Goal: Task Accomplishment & Management: Manage account settings

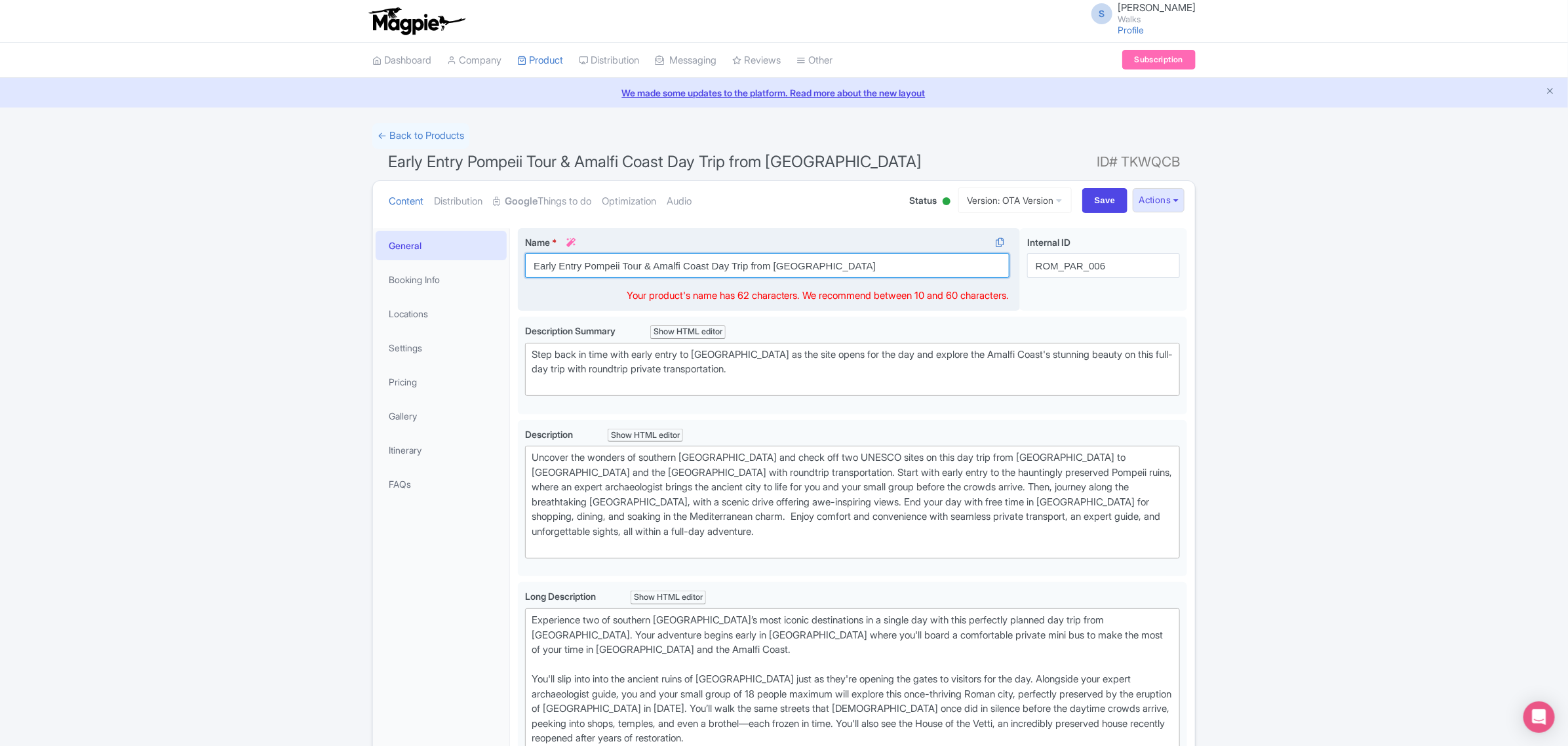
drag, startPoint x: 810, startPoint y: 263, endPoint x: 531, endPoint y: 270, distance: 279.1
click at [531, 270] on input "Early Entry Pompeii Tour & Amalfi Coast Day Trip from Rome" at bounding box center [767, 265] width 485 height 25
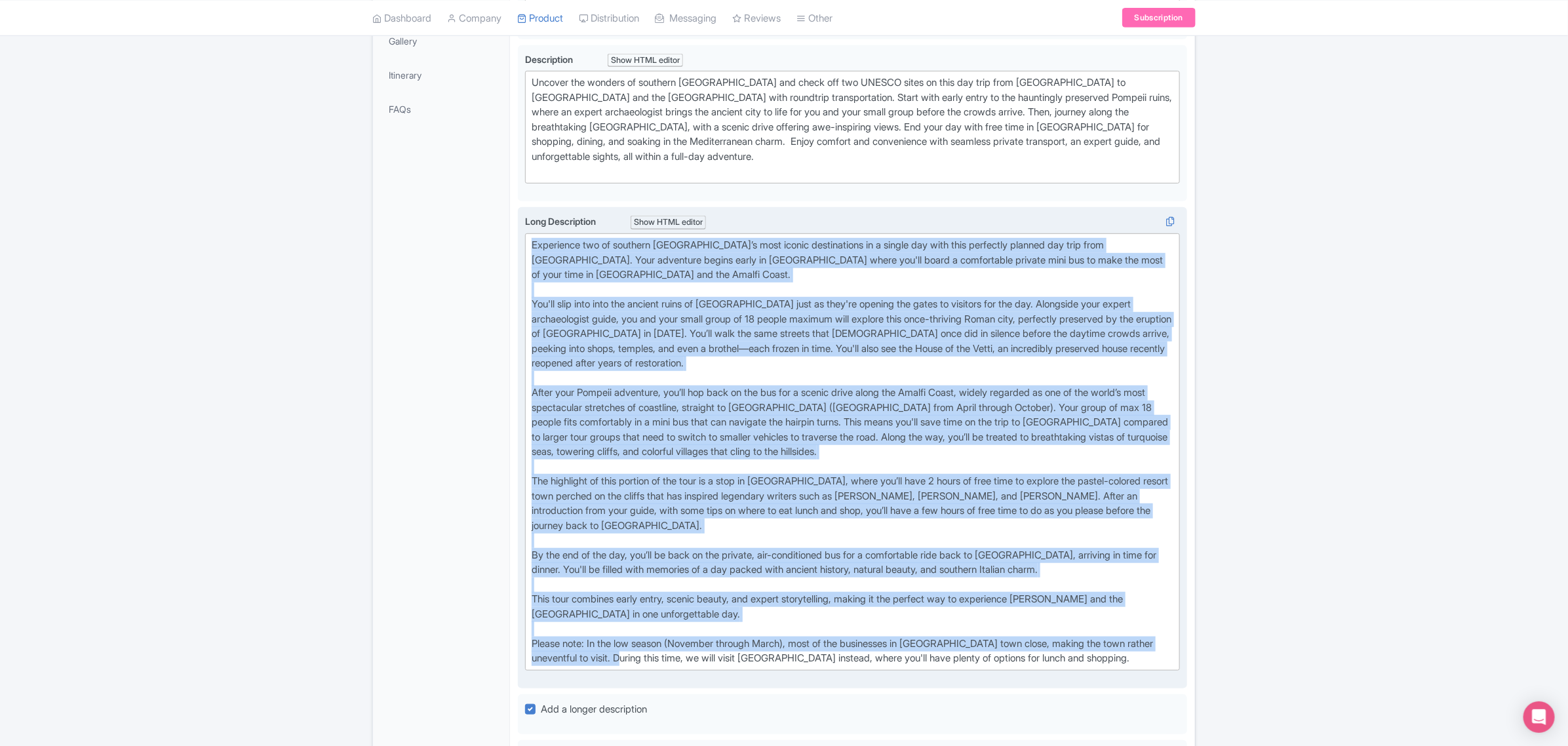
scroll to position [492, 0]
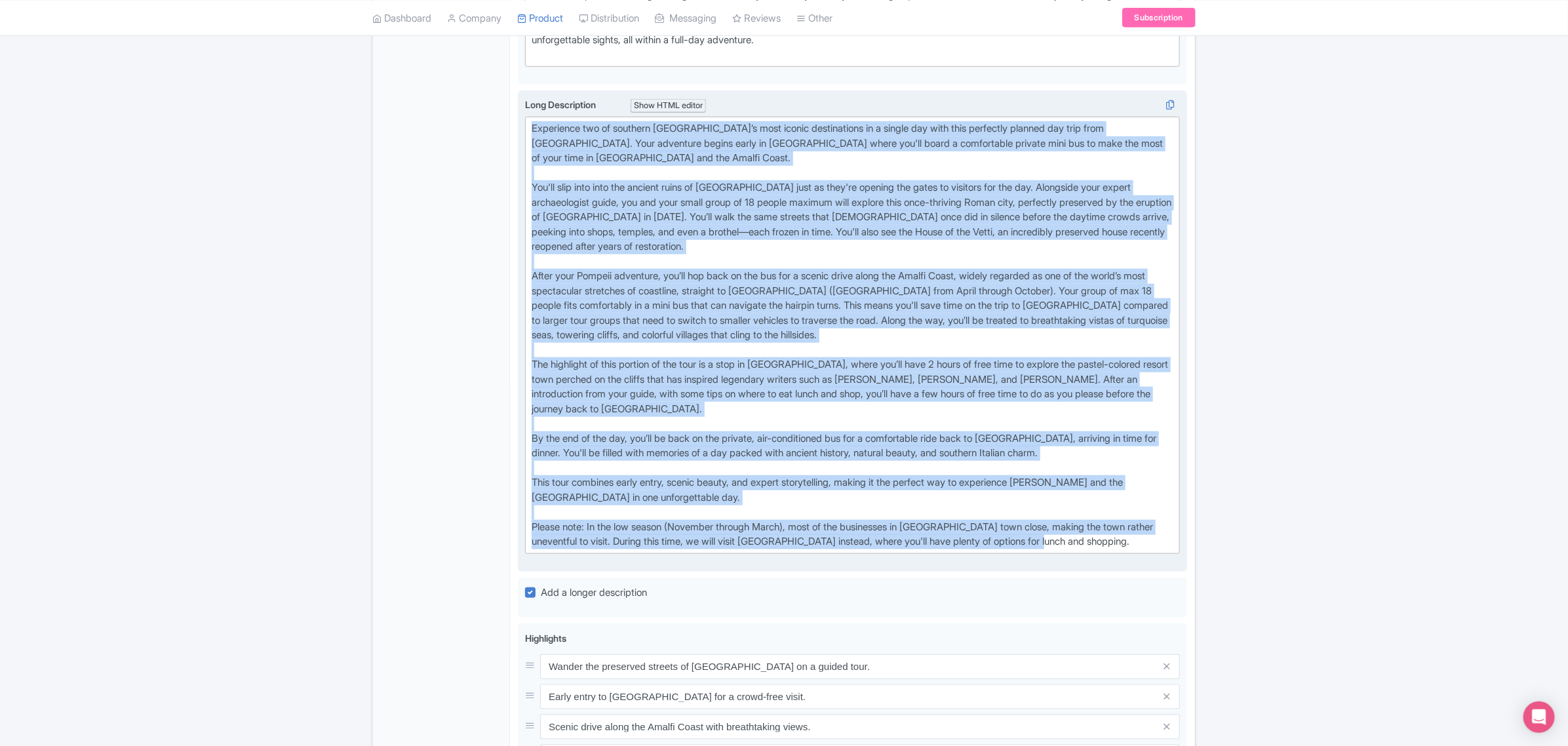
drag, startPoint x: 529, startPoint y: 354, endPoint x: 1115, endPoint y: 528, distance: 611.3
click at [1115, 528] on div "Long Description i Show HTML editor Bold Italic Strikethrough Link Heading Quot…" at bounding box center [852, 331] width 655 height 466
type trix-editor "<div>Experience two of southern Italy’s most iconic destinations in a single da…"
copy div "Experience two of southern Italy’s most iconic destinations in a single day wit…"
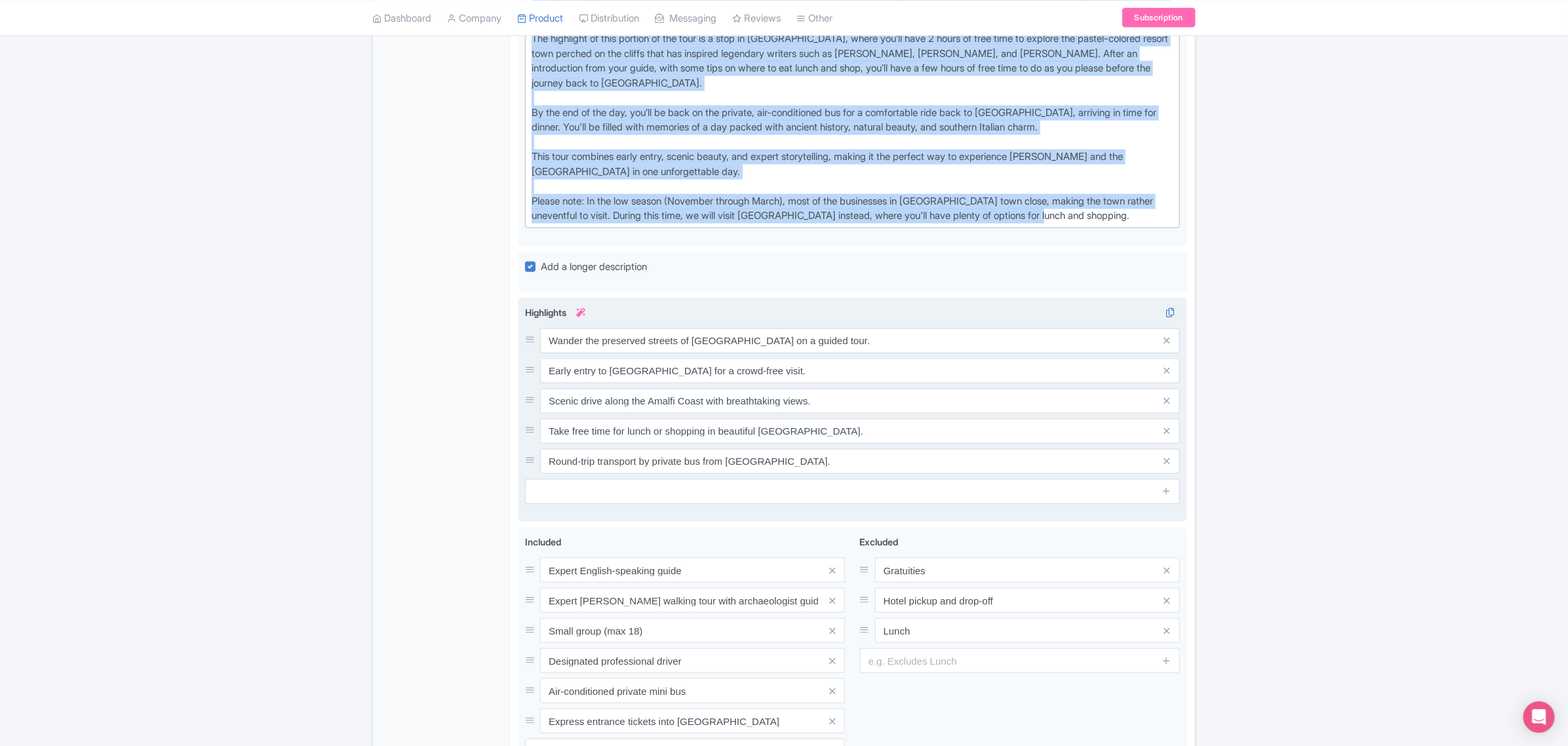
scroll to position [819, 0]
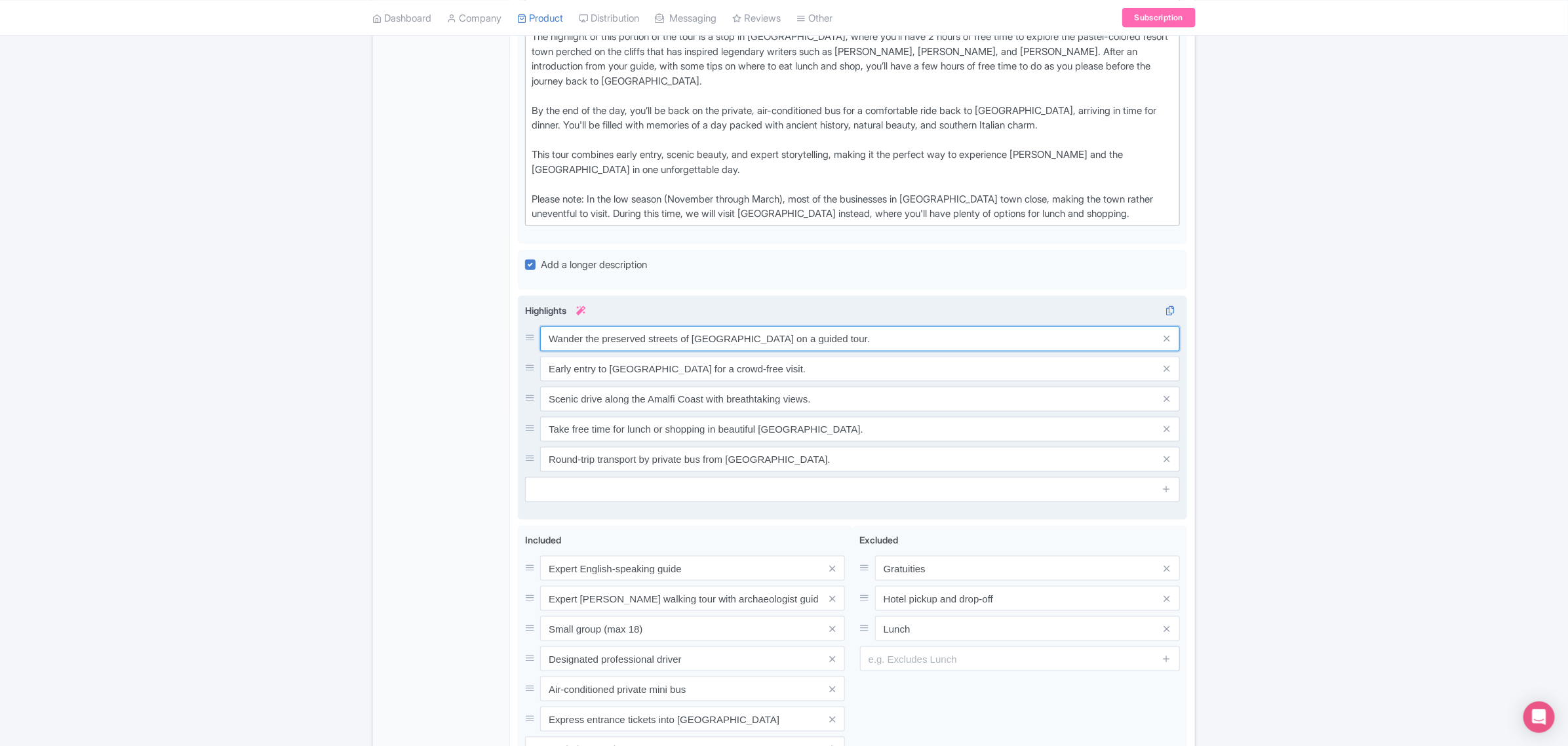
drag, startPoint x: 814, startPoint y: 308, endPoint x: 534, endPoint y: 297, distance: 280.2
click at [534, 326] on div "Wander the preserved streets of Pompeii on a guided tour." at bounding box center [852, 339] width 655 height 25
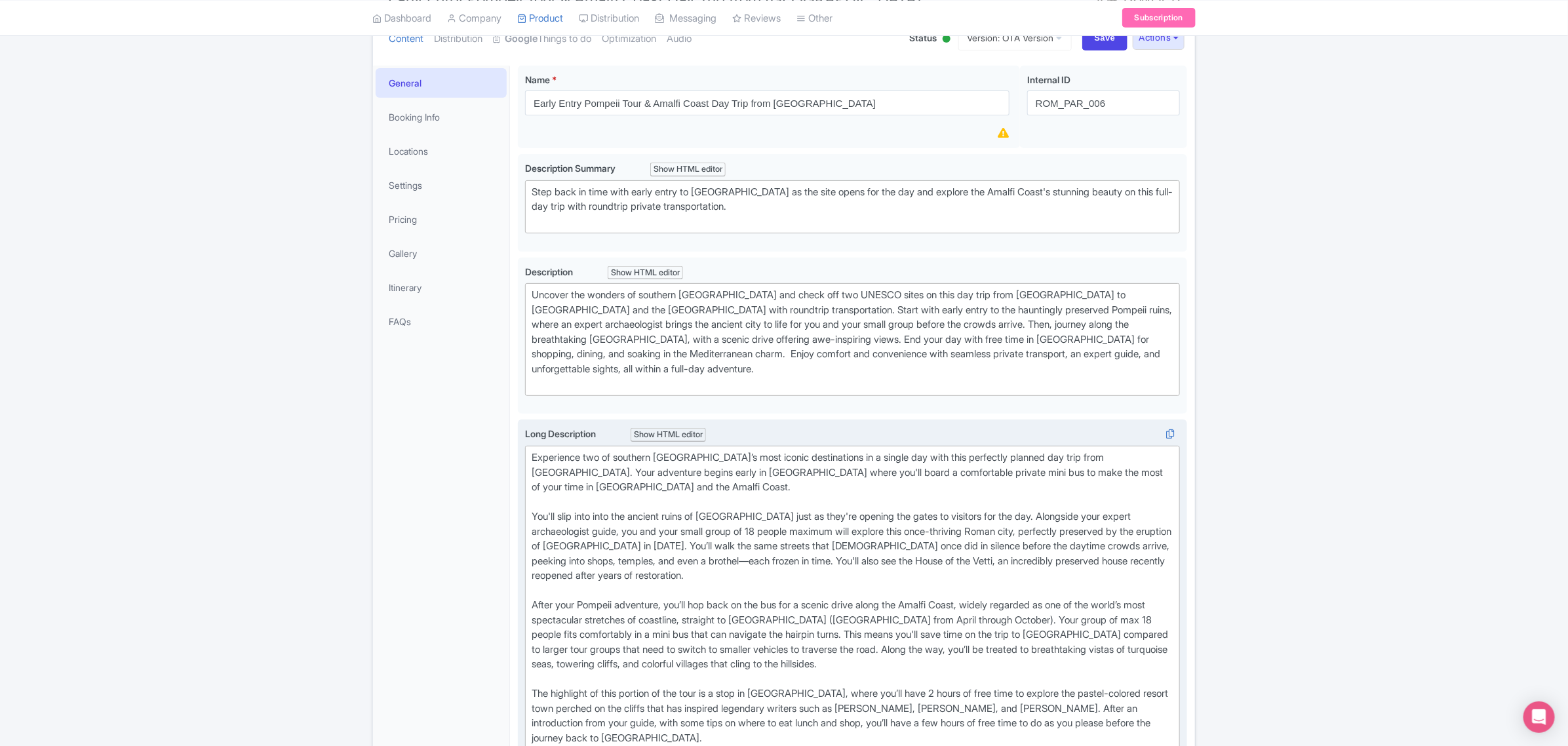
scroll to position [0, 0]
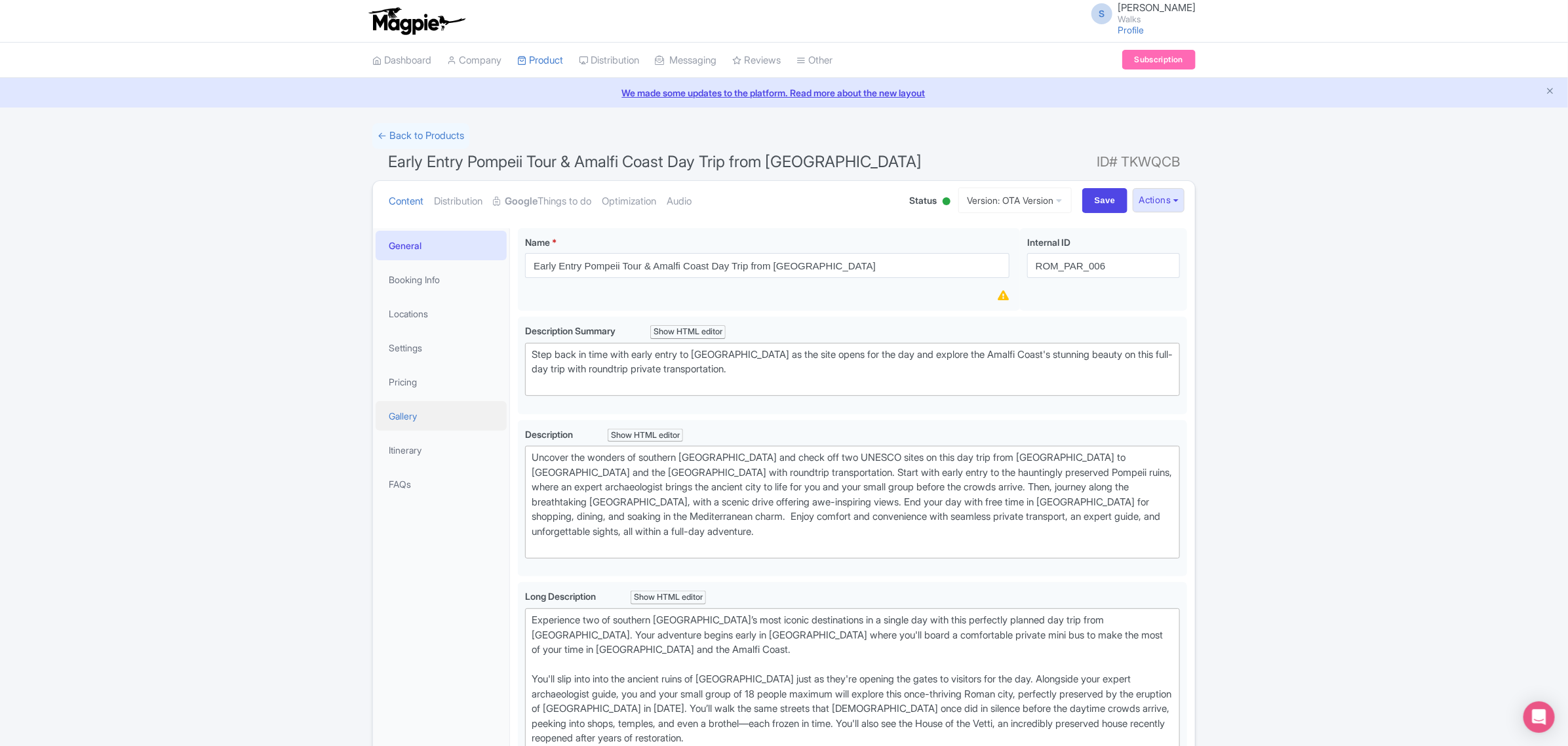
click at [412, 421] on link "Gallery" at bounding box center [441, 415] width 131 height 29
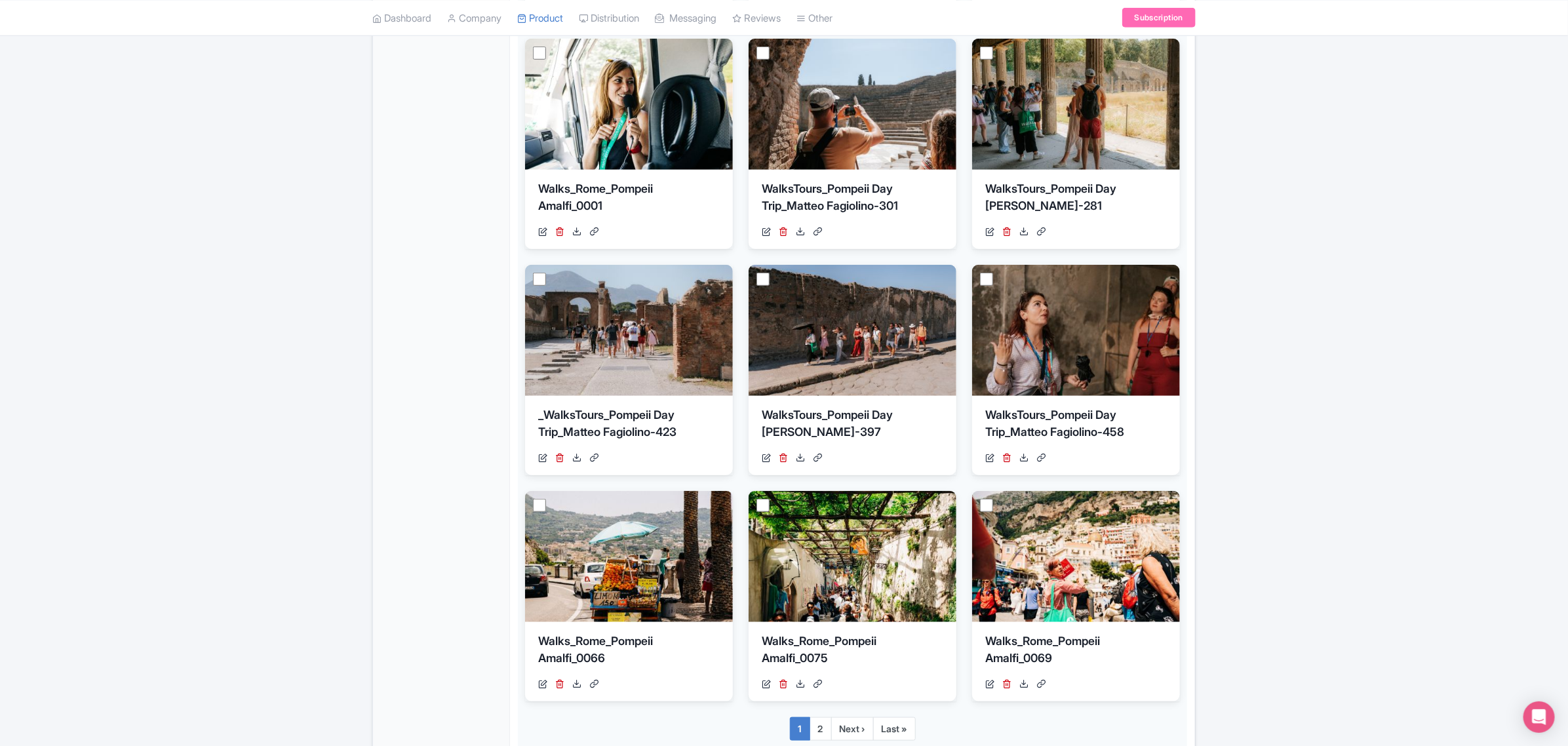
scroll to position [574, 0]
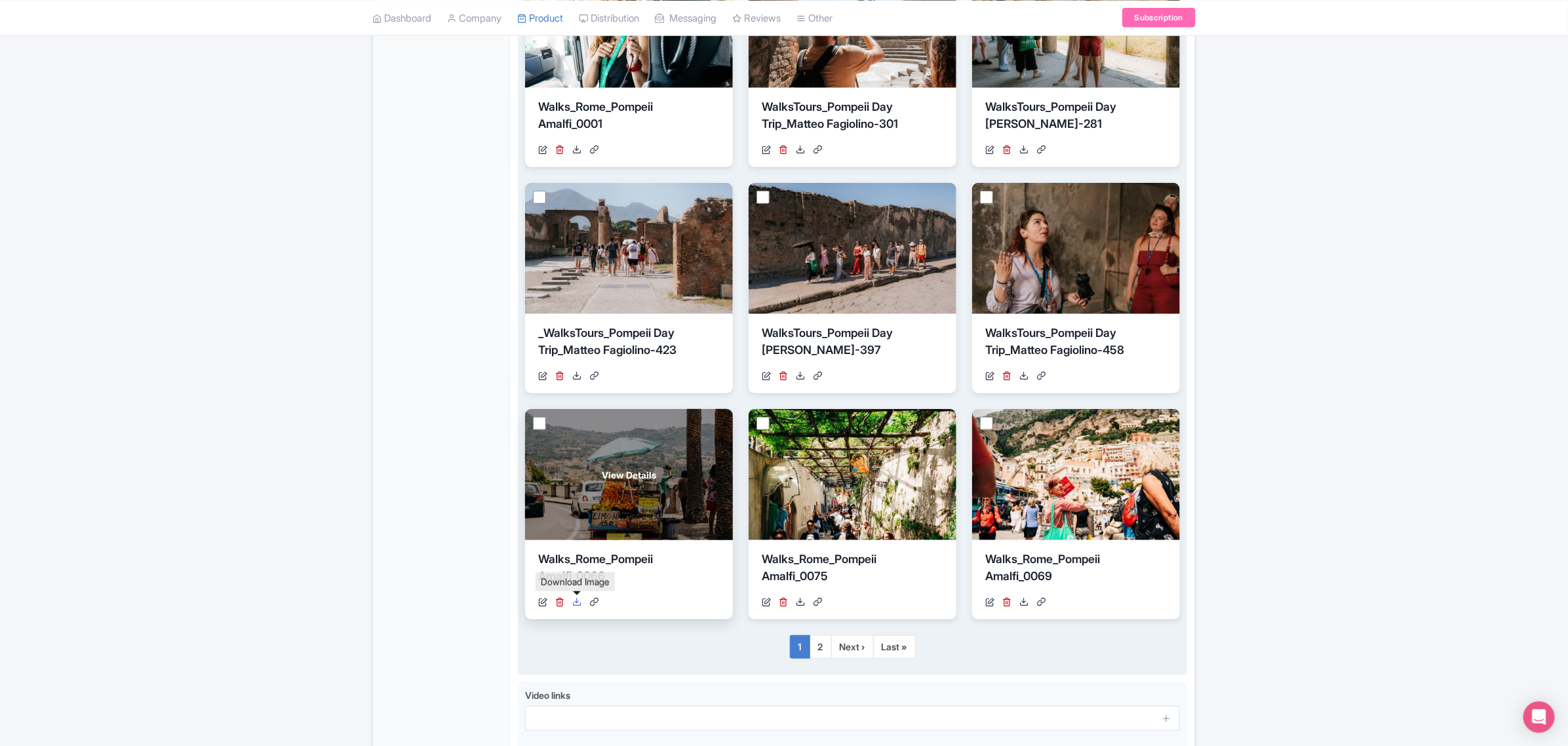
click at [577, 602] on icon at bounding box center [577, 602] width 9 height 9
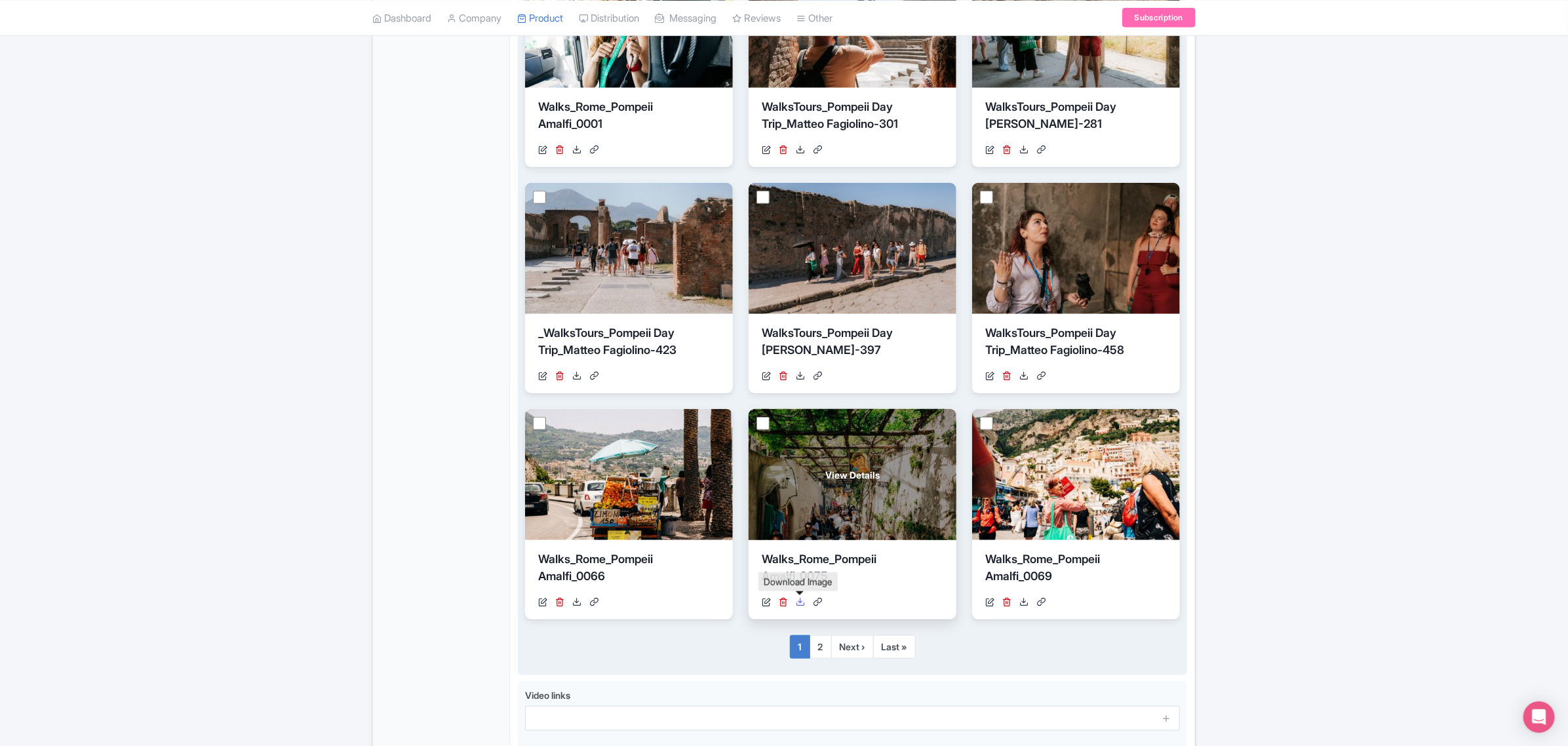
click at [799, 600] on icon at bounding box center [800, 602] width 9 height 9
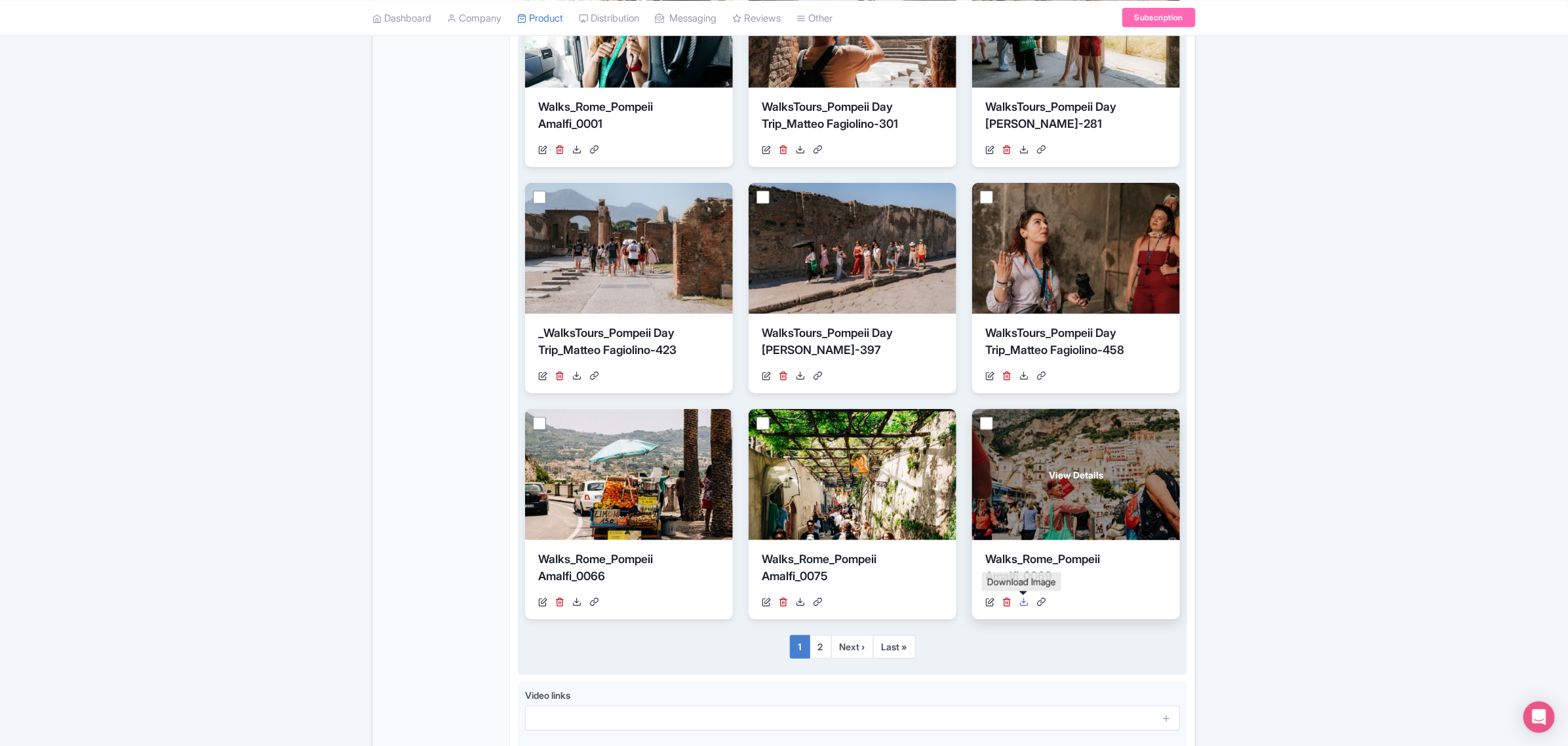
click at [1022, 605] on icon at bounding box center [1024, 602] width 9 height 9
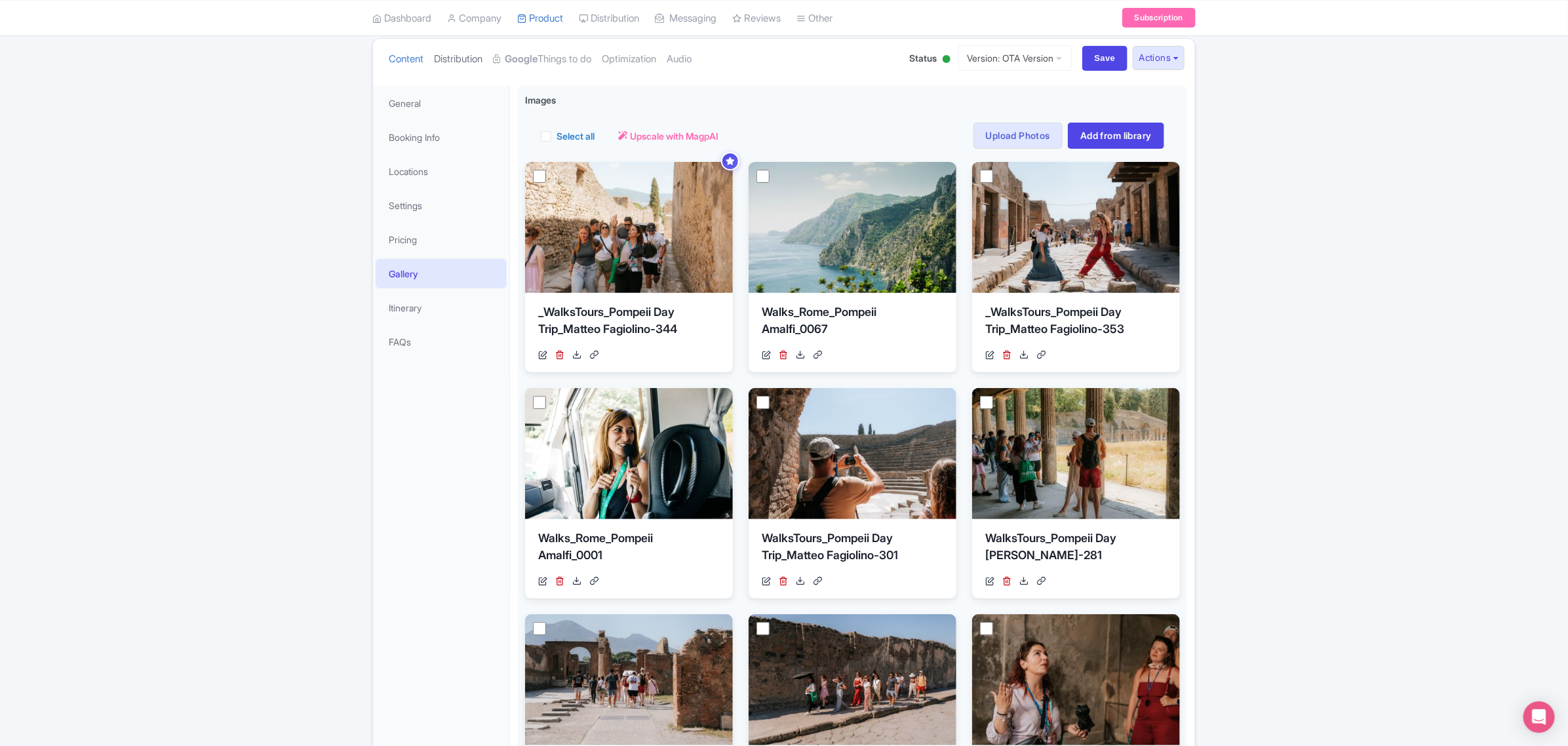
scroll to position [0, 0]
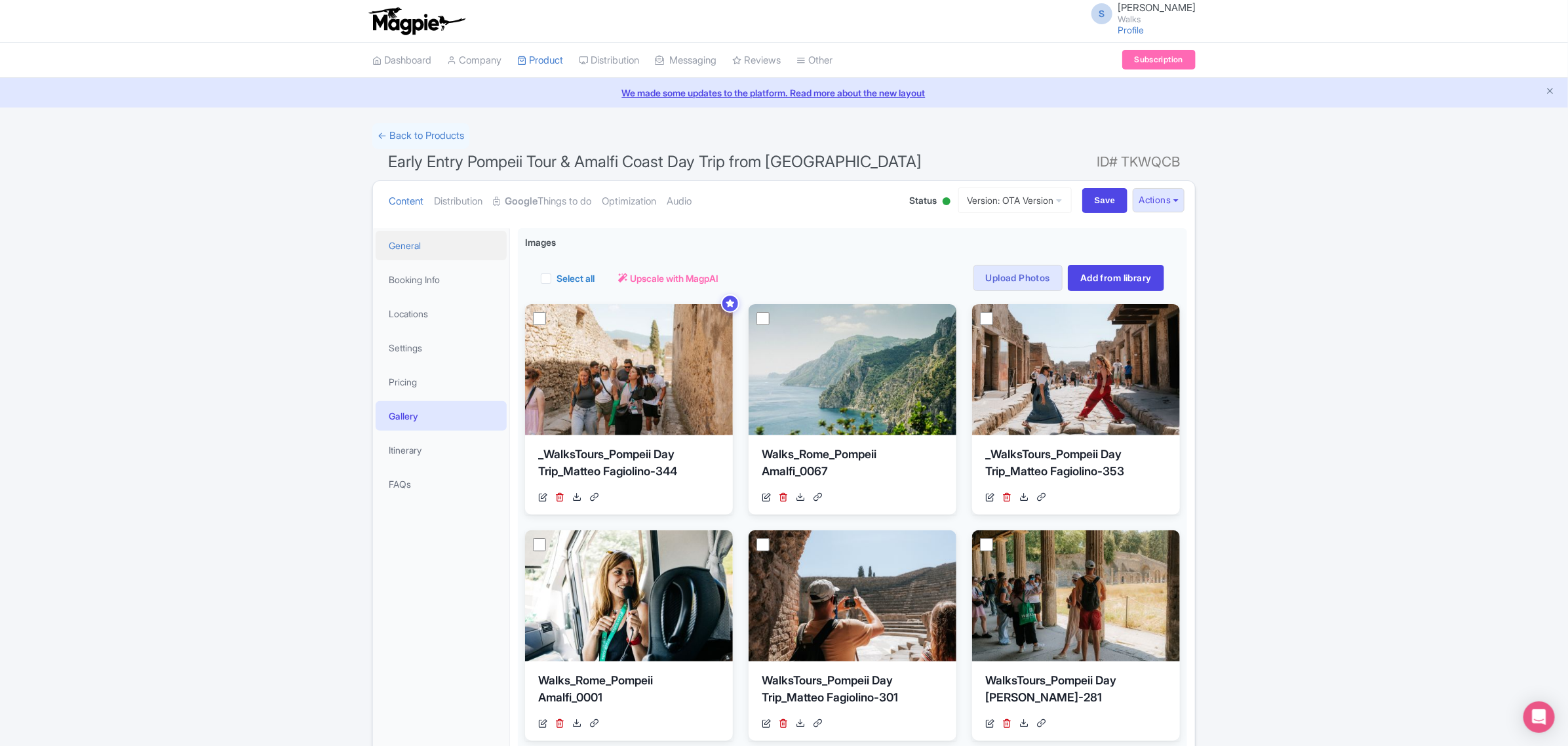
click at [438, 251] on link "General" at bounding box center [441, 245] width 131 height 29
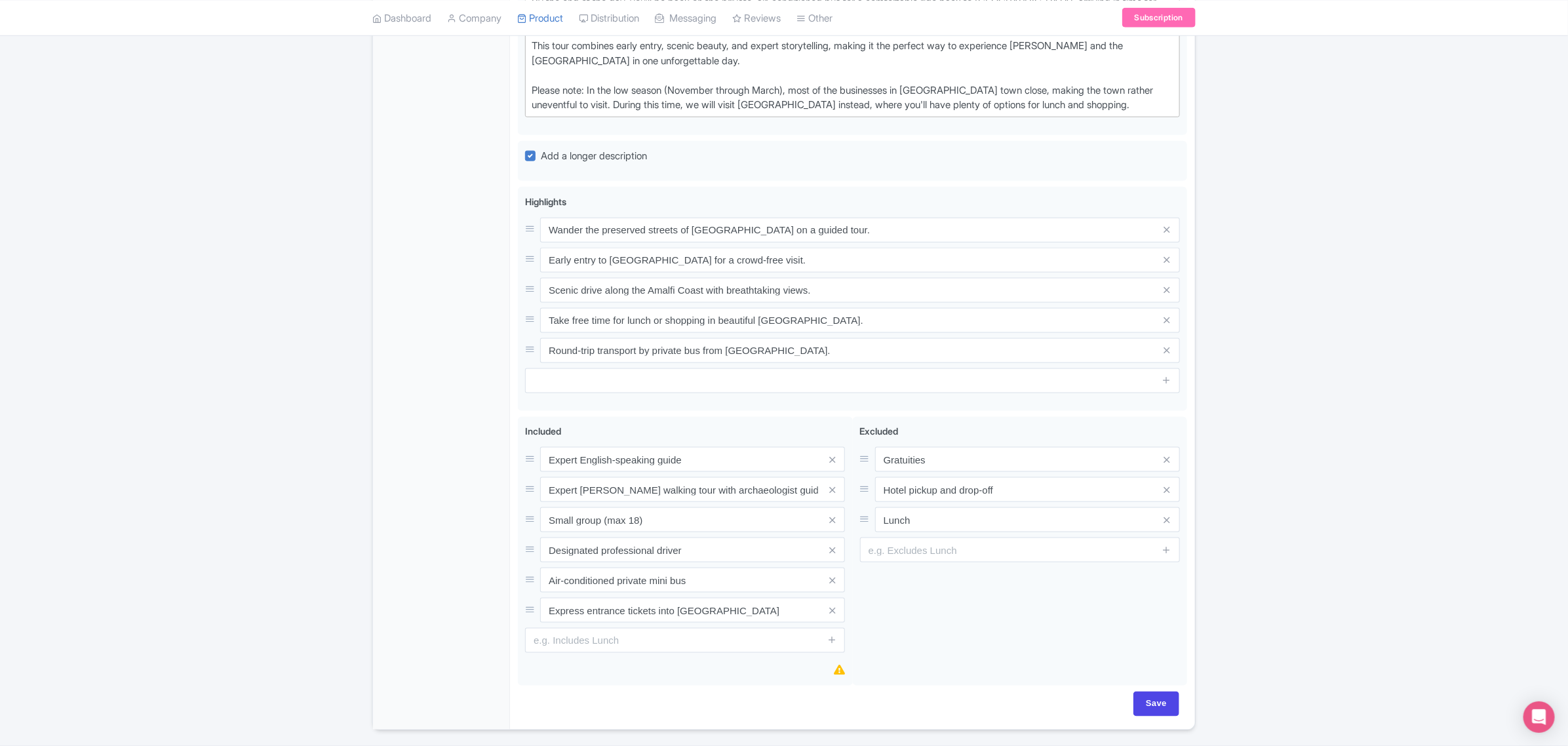
scroll to position [941, 0]
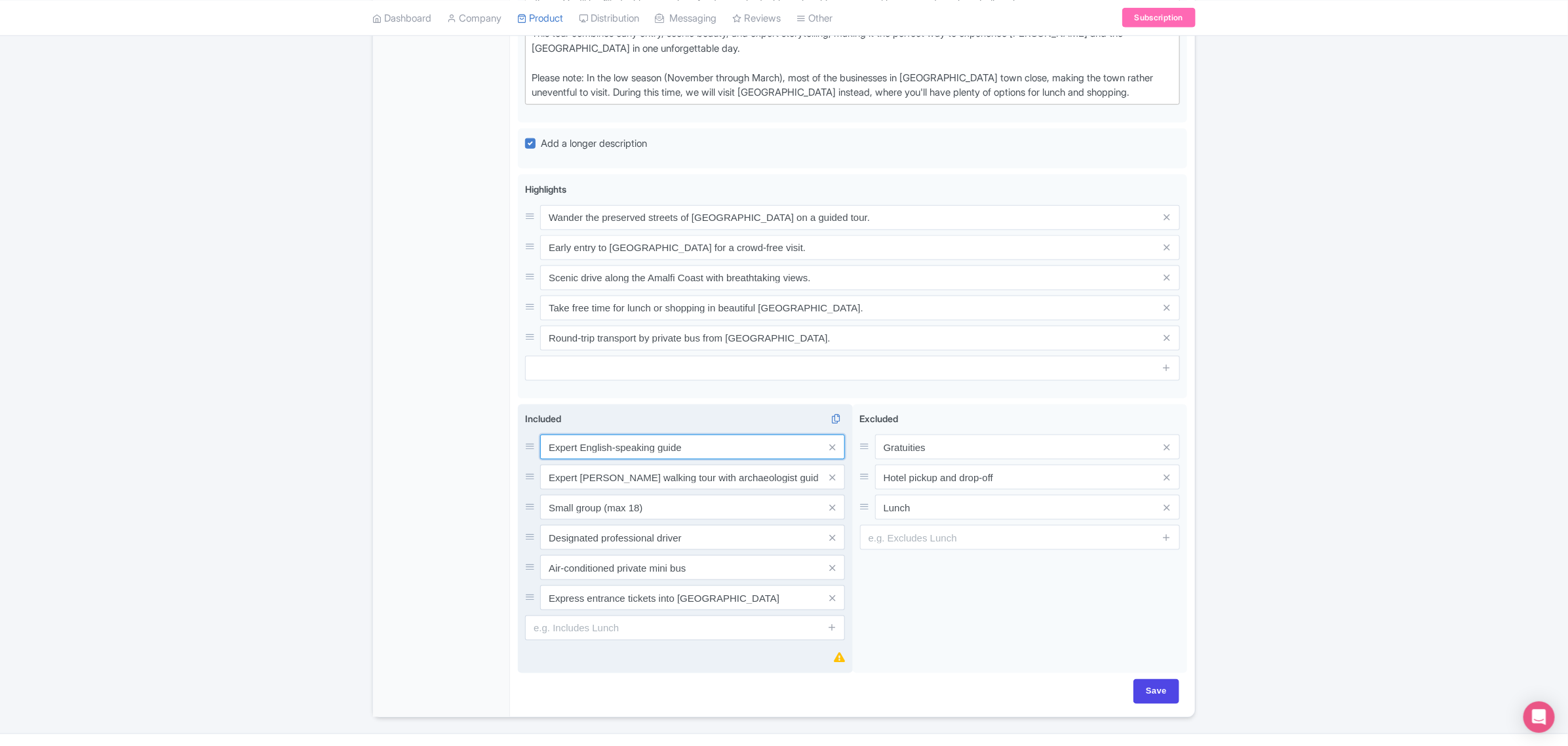
click at [730, 435] on input "Expert English-speaking guide" at bounding box center [692, 447] width 305 height 25
drag, startPoint x: 730, startPoint y: 416, endPoint x: 546, endPoint y: 407, distance: 184.2
click at [546, 435] on input "Expert English-speaking guide" at bounding box center [692, 447] width 305 height 25
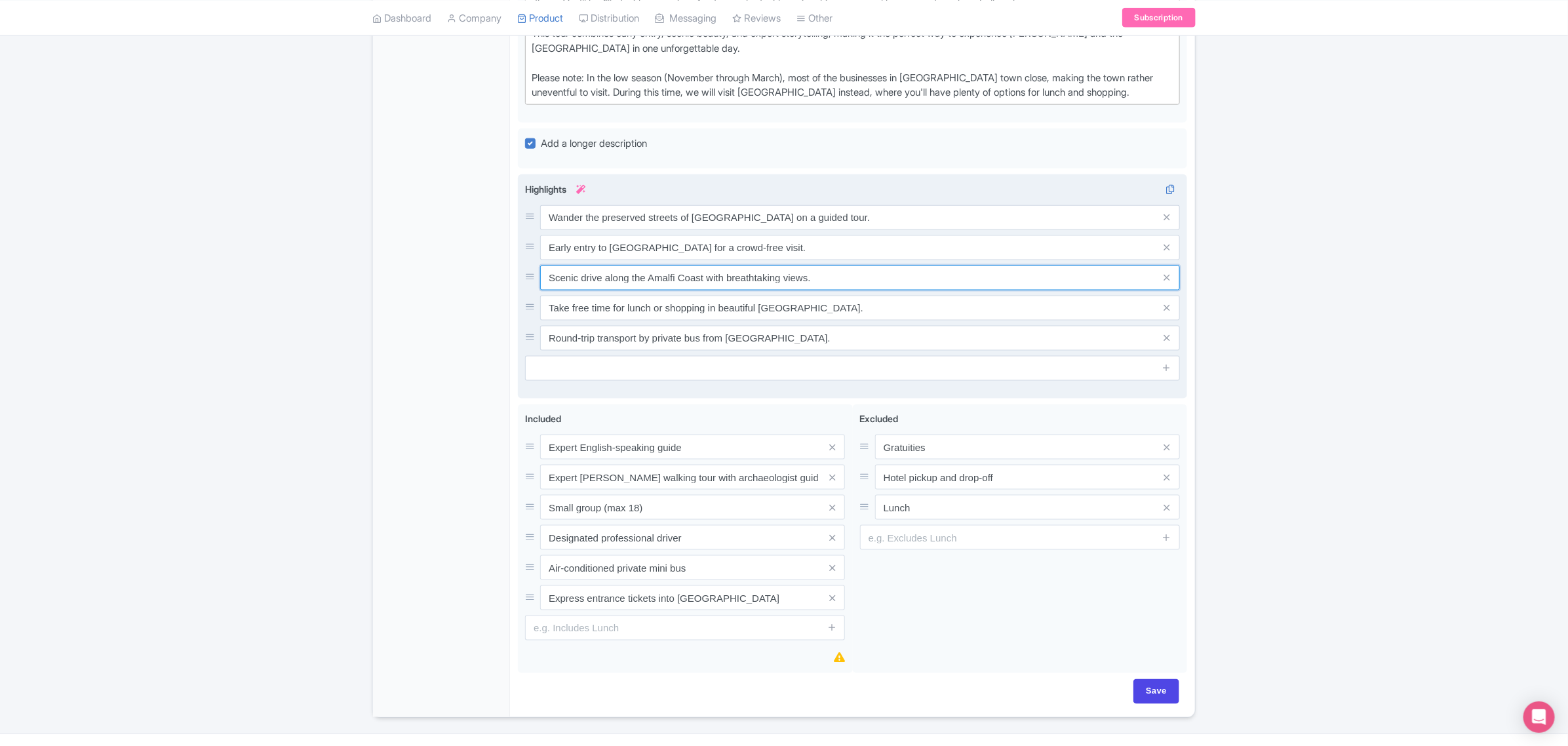
drag, startPoint x: 705, startPoint y: 247, endPoint x: 536, endPoint y: 246, distance: 169.0
click at [536, 265] on div "Scenic drive along the Amalfi Coast with breathtaking views." at bounding box center [852, 277] width 655 height 25
drag, startPoint x: 803, startPoint y: 277, endPoint x: 548, endPoint y: 277, distance: 255.0
click at [548, 295] on input "Take free time for lunch or shopping in beautiful Positano." at bounding box center [860, 308] width 640 height 25
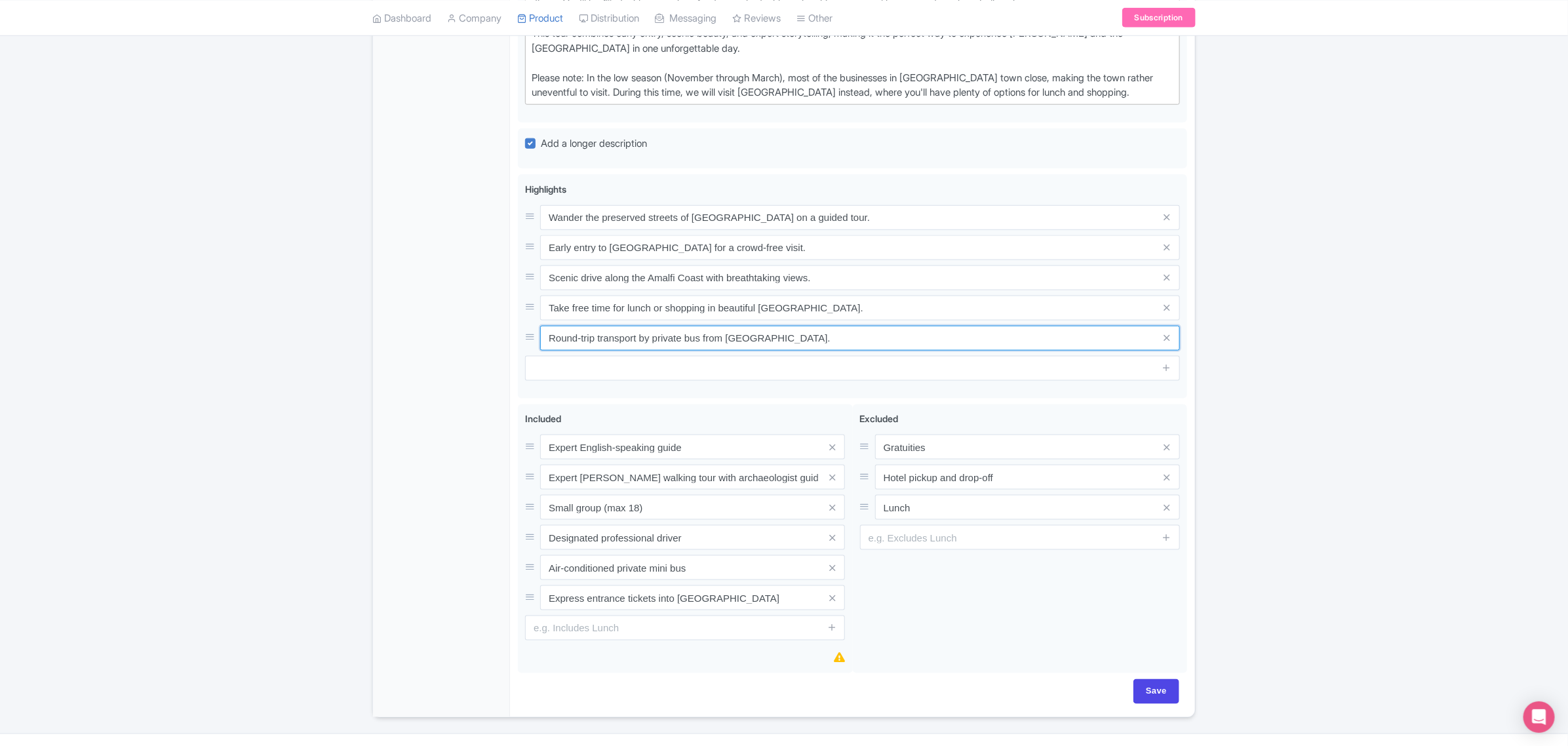
drag, startPoint x: 762, startPoint y: 308, endPoint x: 495, endPoint y: 307, distance: 267.0
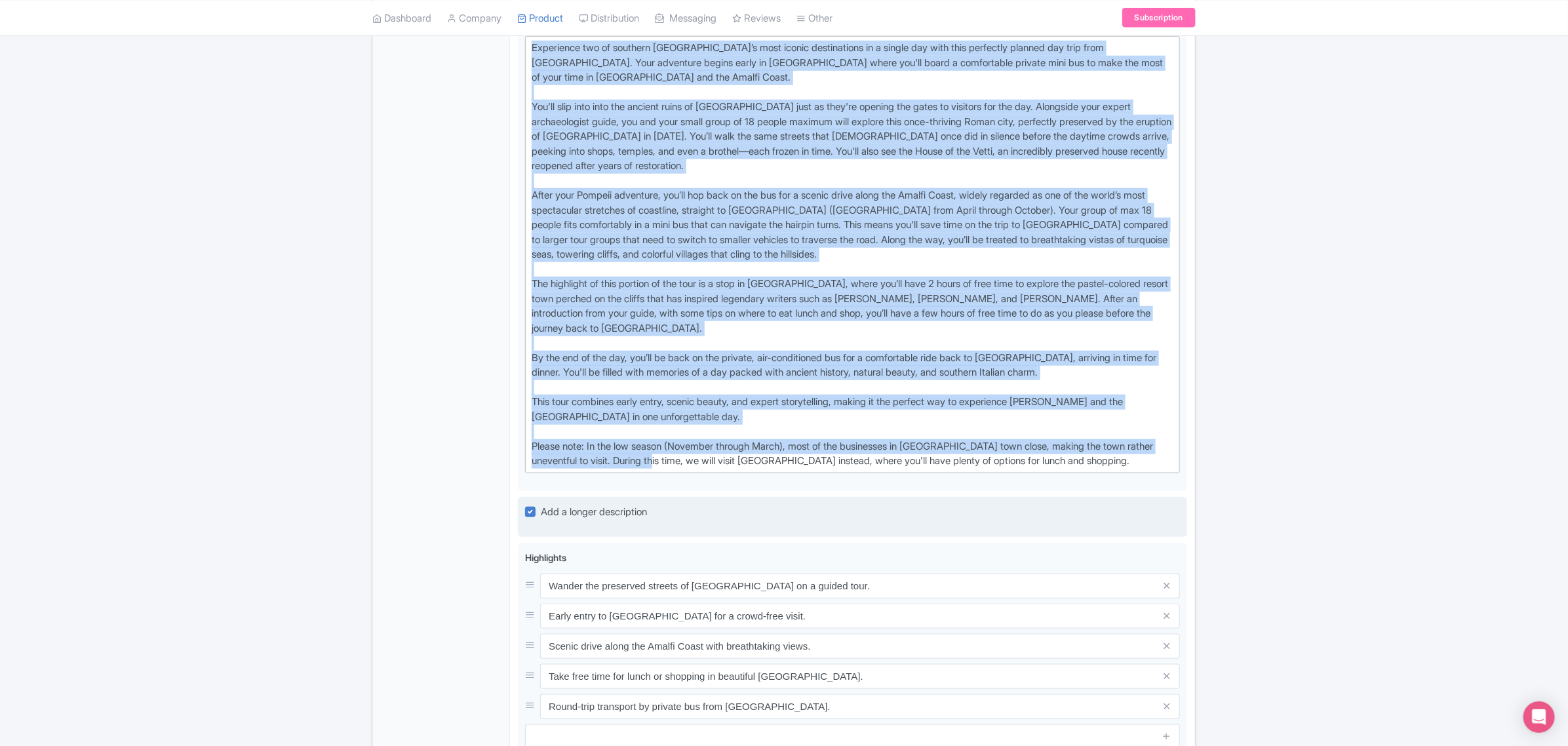
scroll to position [574, 0]
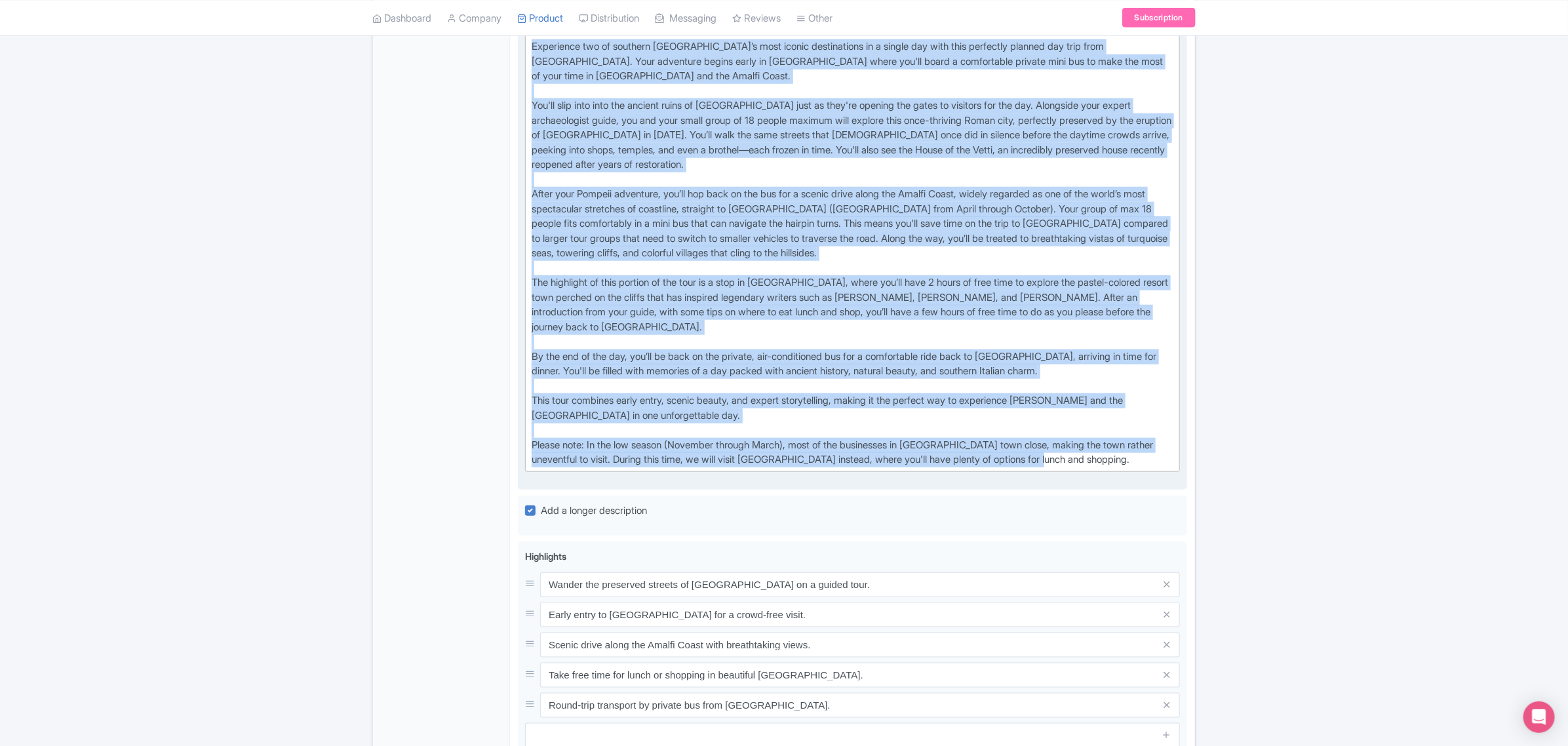
drag, startPoint x: 531, startPoint y: 351, endPoint x: 1108, endPoint y: 443, distance: 584.3
click at [1108, 443] on div "Long Description i Show HTML editor Bold Italic Strikethrough Link Heading Quot…" at bounding box center [852, 249] width 655 height 466
type trix-editor "<div>Experience two of southern Italy’s most iconic destinations in a single da…"
copy div "Experience two of southern Italy’s most iconic destinations in a single day wit…"
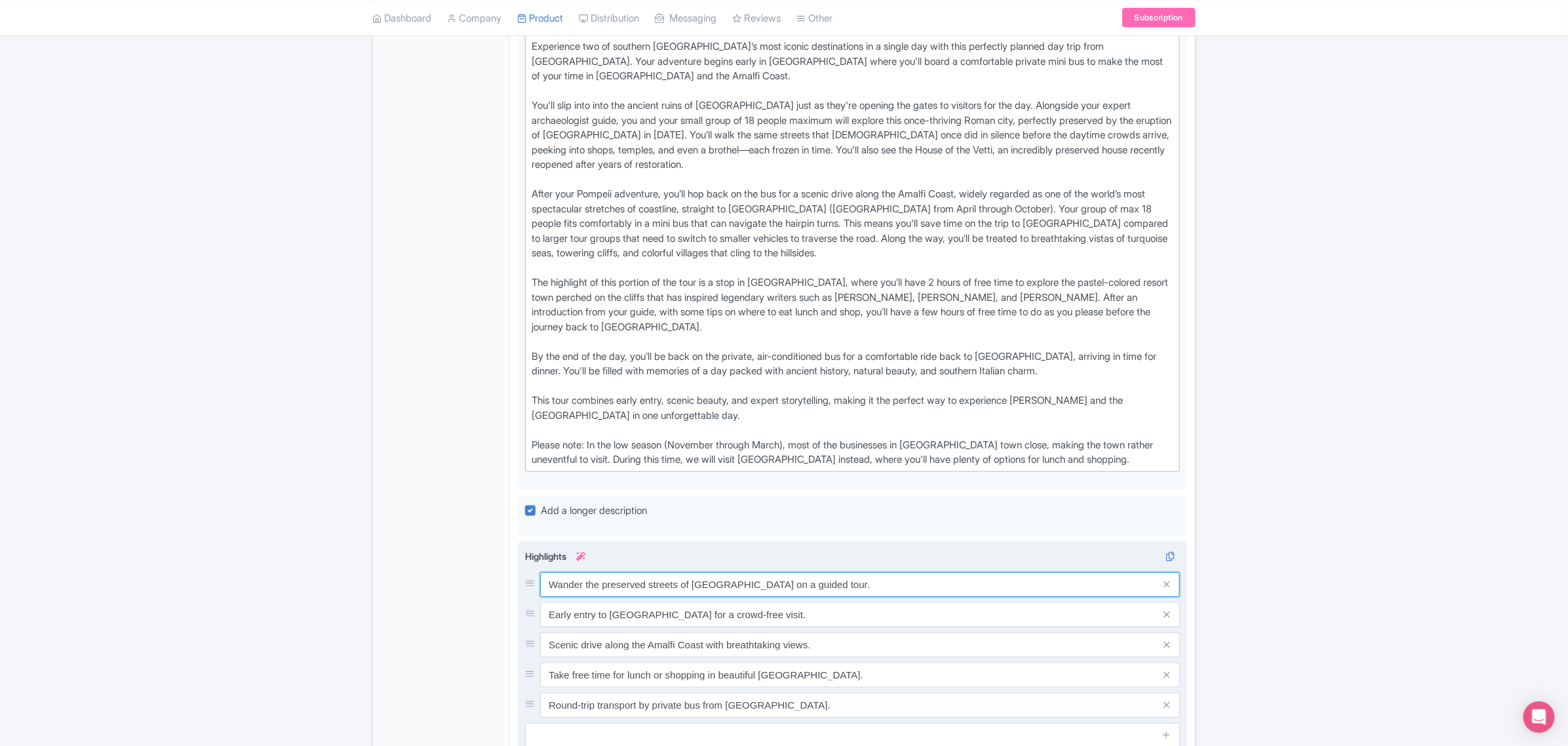
drag, startPoint x: 846, startPoint y: 555, endPoint x: 549, endPoint y: 568, distance: 297.3
click at [549, 572] on div "Wander the preserved streets of Pompeii on a guided tour. Early entry to Pompei…" at bounding box center [852, 645] width 655 height 145
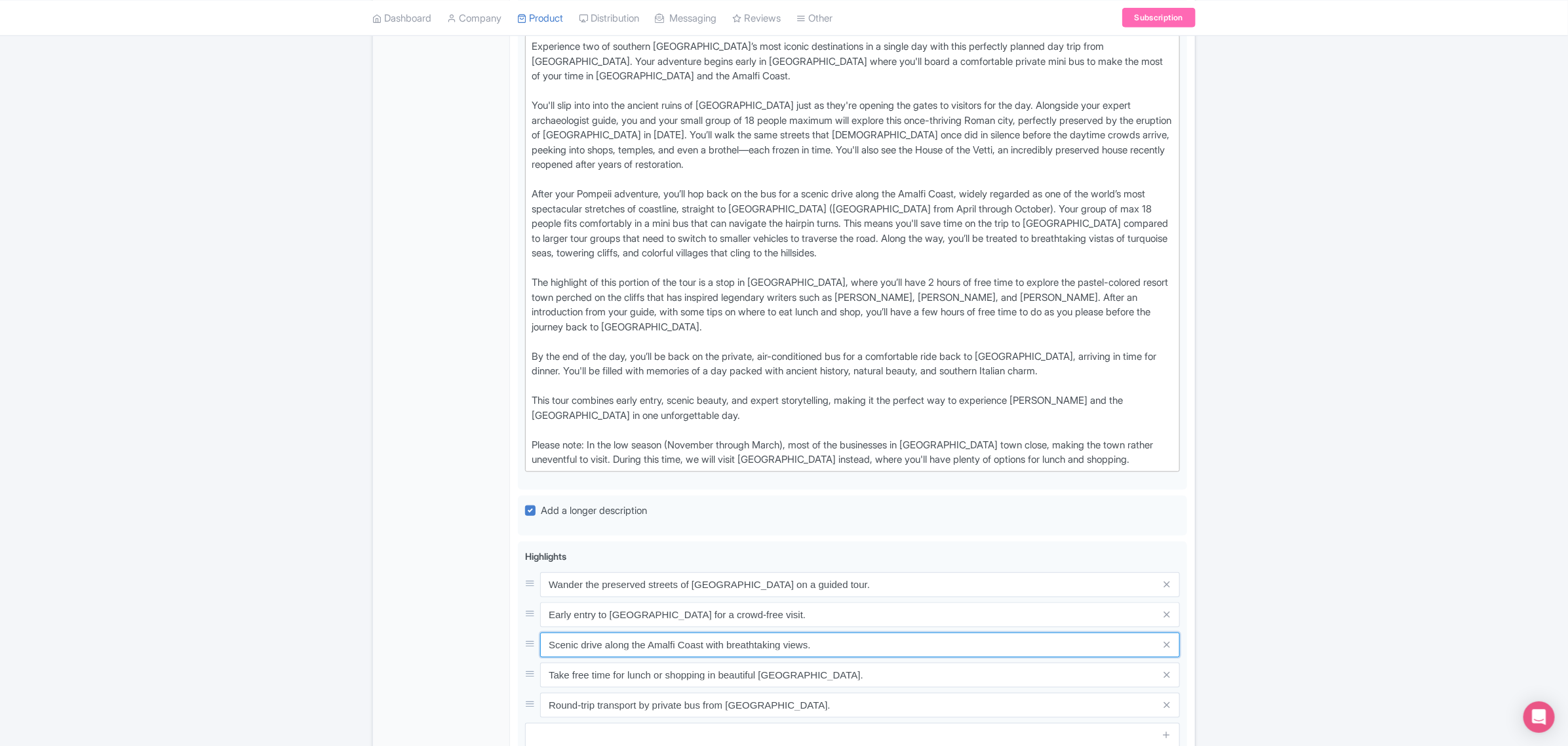
drag, startPoint x: 817, startPoint y: 613, endPoint x: 509, endPoint y: 581, distance: 309.7
click at [509, 581] on div "General Booking Info Locations Settings Pricing Gallery Itinerary FAQs Early En…" at bounding box center [784, 366] width 822 height 1437
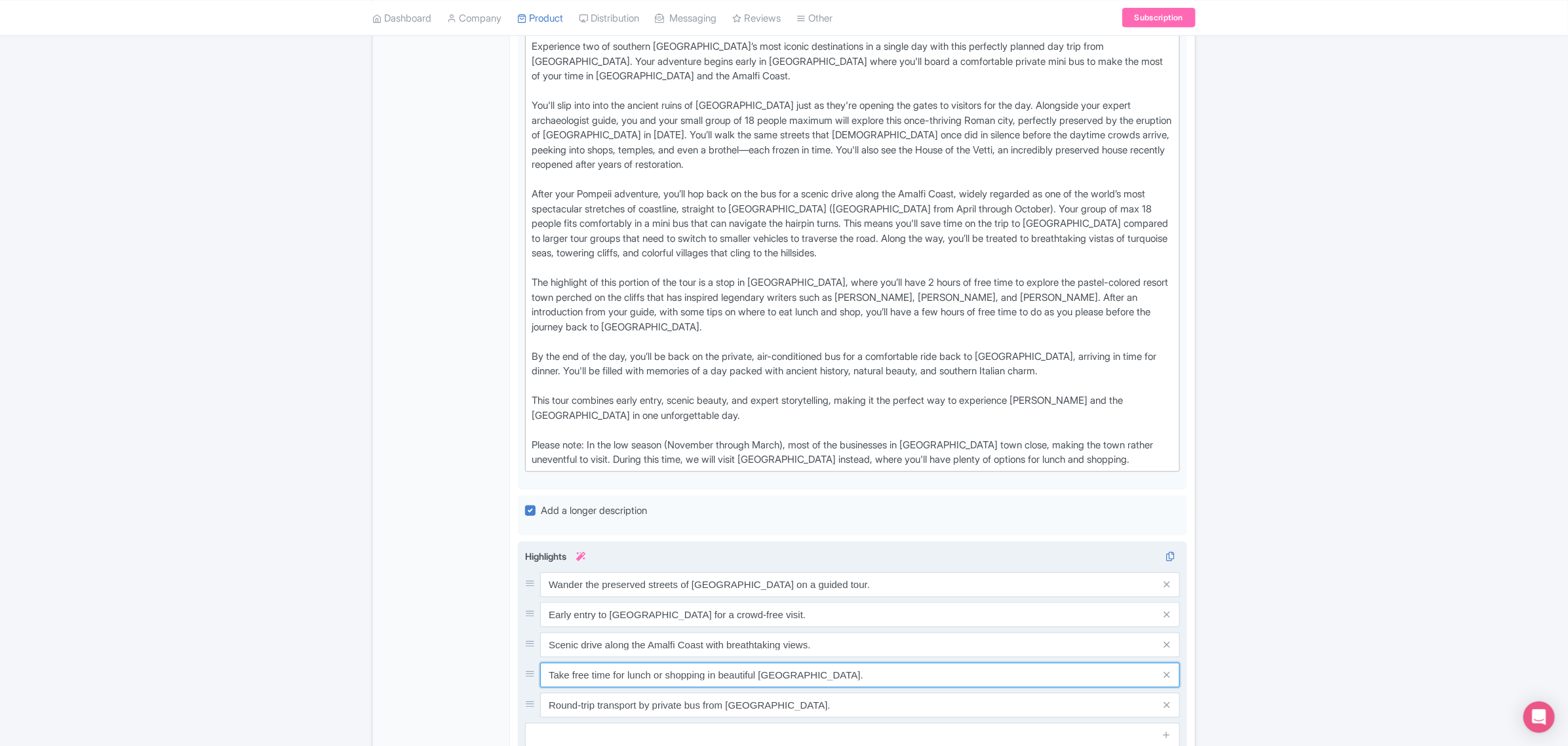
drag, startPoint x: 836, startPoint y: 647, endPoint x: 547, endPoint y: 662, distance: 289.4
click at [547, 662] on div "Wander the preserved streets of Pompeii on a guided tour. Early entry to Pompei…" at bounding box center [852, 645] width 655 height 145
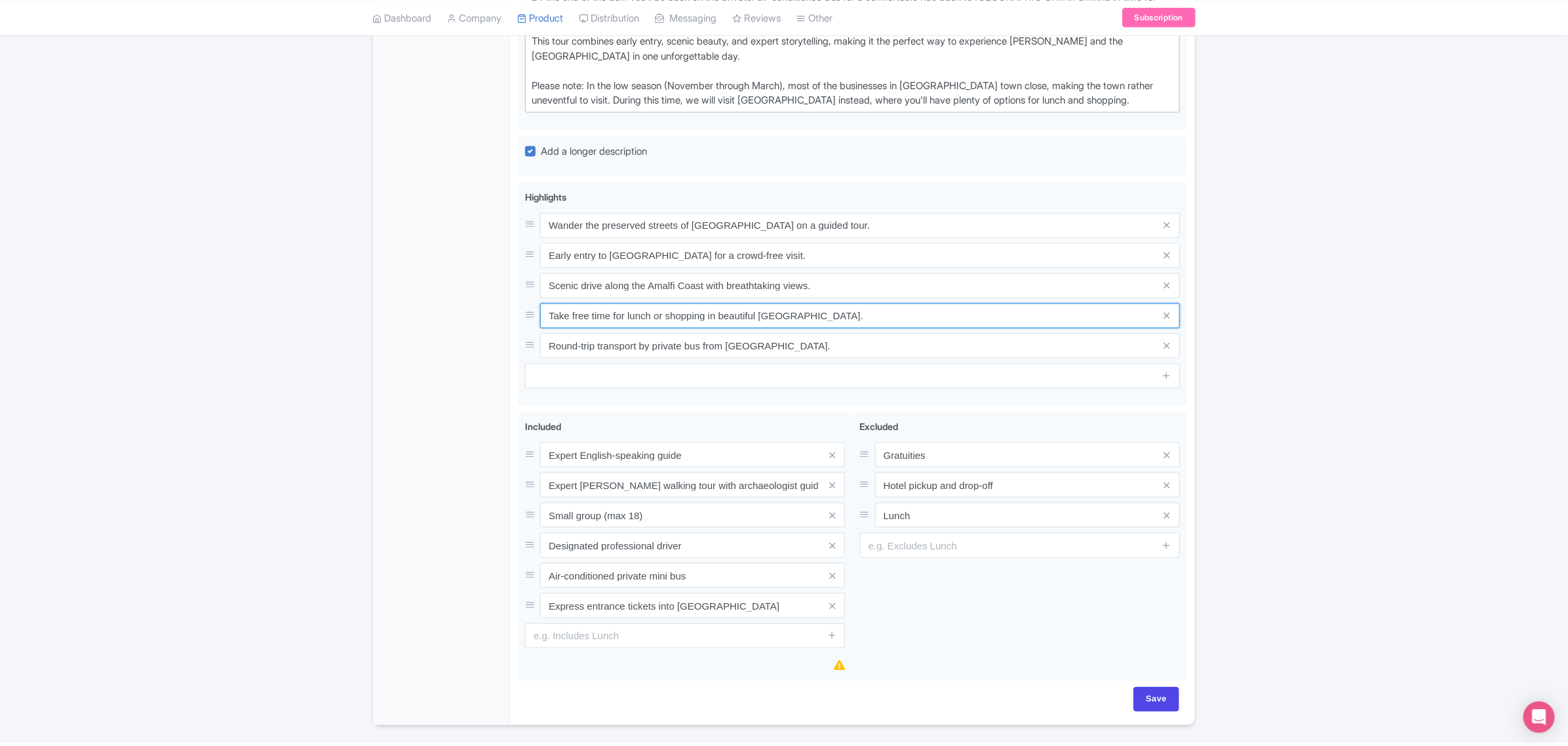
scroll to position [941, 0]
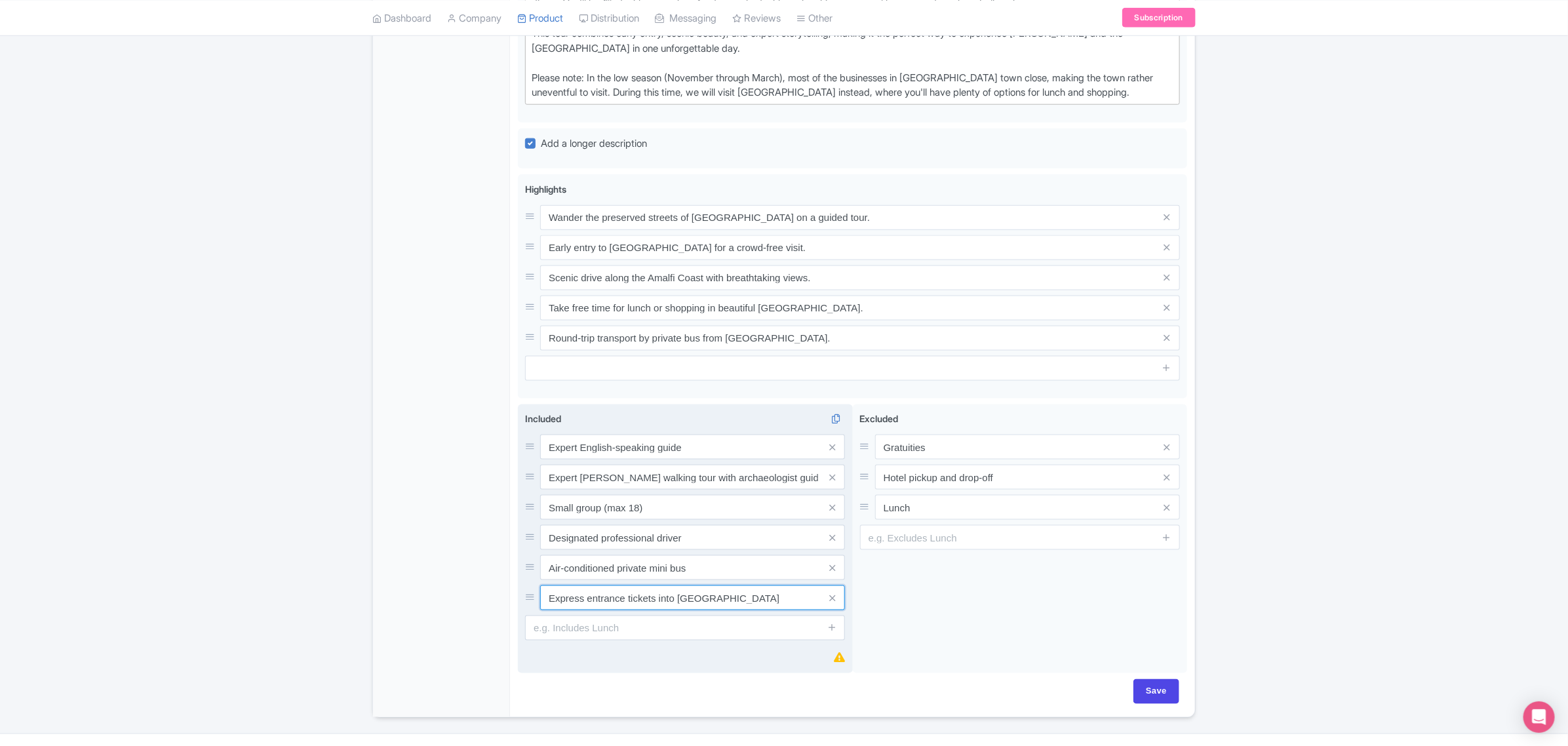
drag, startPoint x: 746, startPoint y: 576, endPoint x: 549, endPoint y: 568, distance: 197.2
click at [549, 585] on input "Express entrance tickets into Pompeii" at bounding box center [692, 597] width 305 height 25
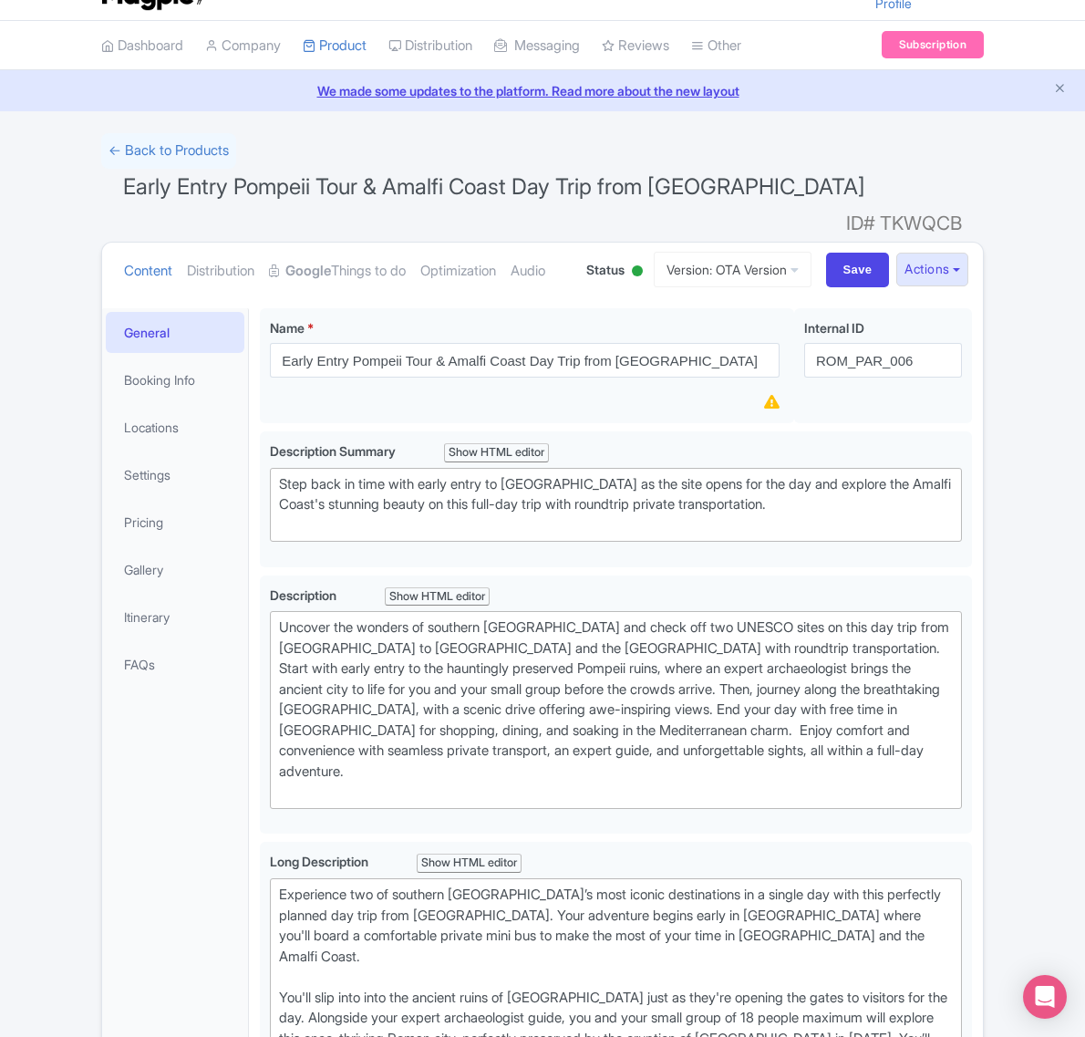
scroll to position [0, 0]
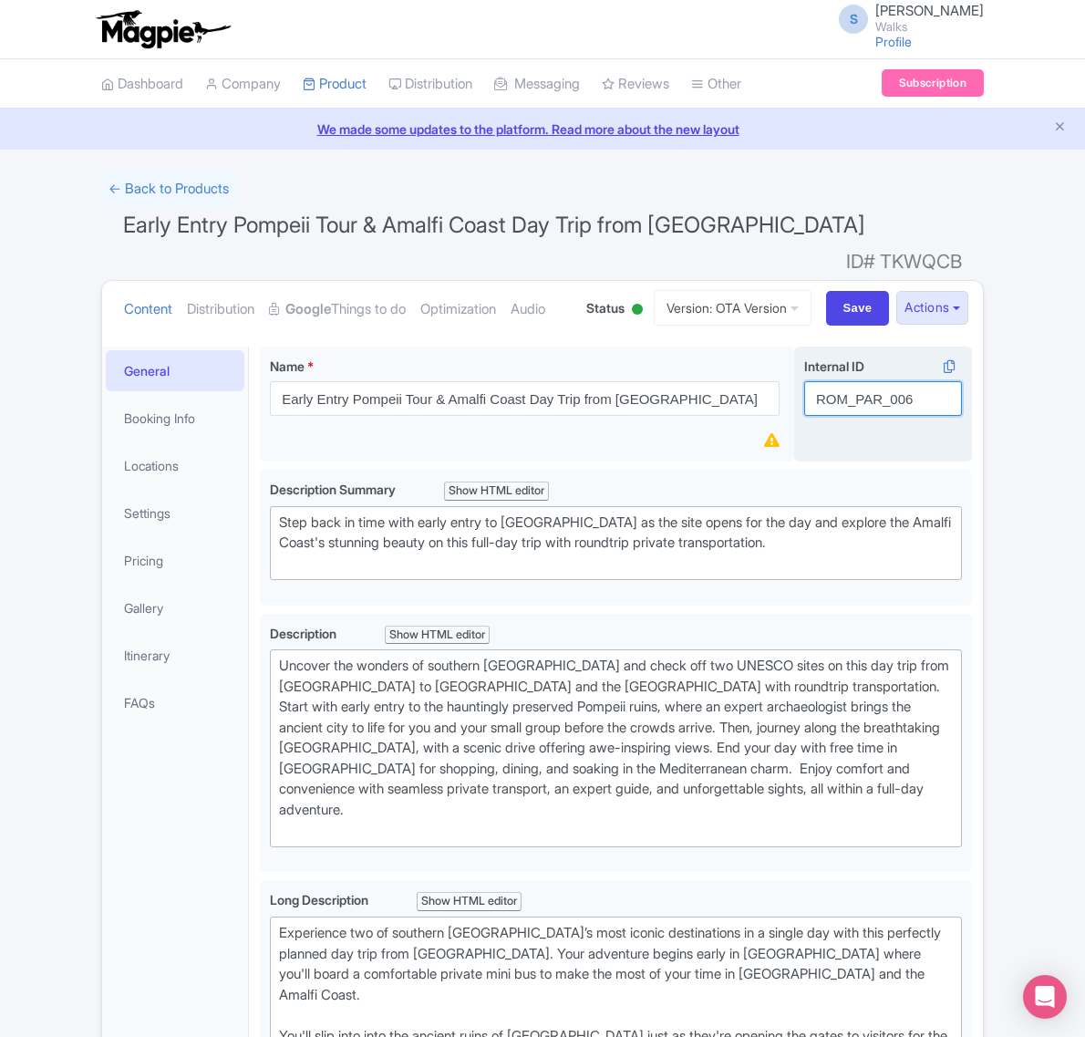
click at [853, 416] on input "ROM_PAR_006" at bounding box center [883, 398] width 158 height 35
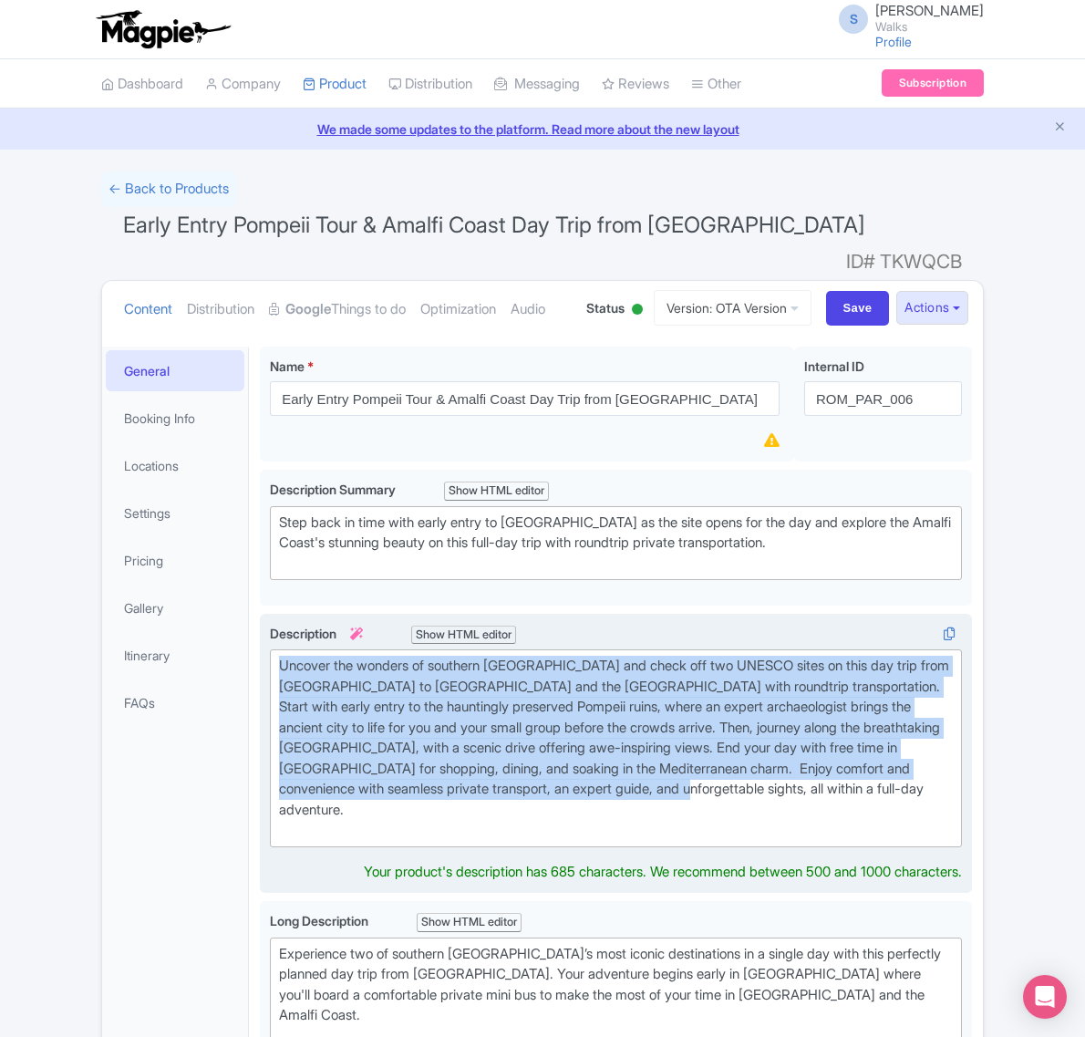
drag, startPoint x: 773, startPoint y: 831, endPoint x: 265, endPoint y: 688, distance: 527.4
click at [265, 688] on div "Uncover the wonders of southern Italy and check off two UNESCO sites on this da…" at bounding box center [616, 754] width 712 height 280
type trix-editor "<div>Uncover the wonders of southern Italy and check off two UNESCO sites on th…"
copy div "Uncover the wonders of southern [GEOGRAPHIC_DATA] and check off two UNESCO site…"
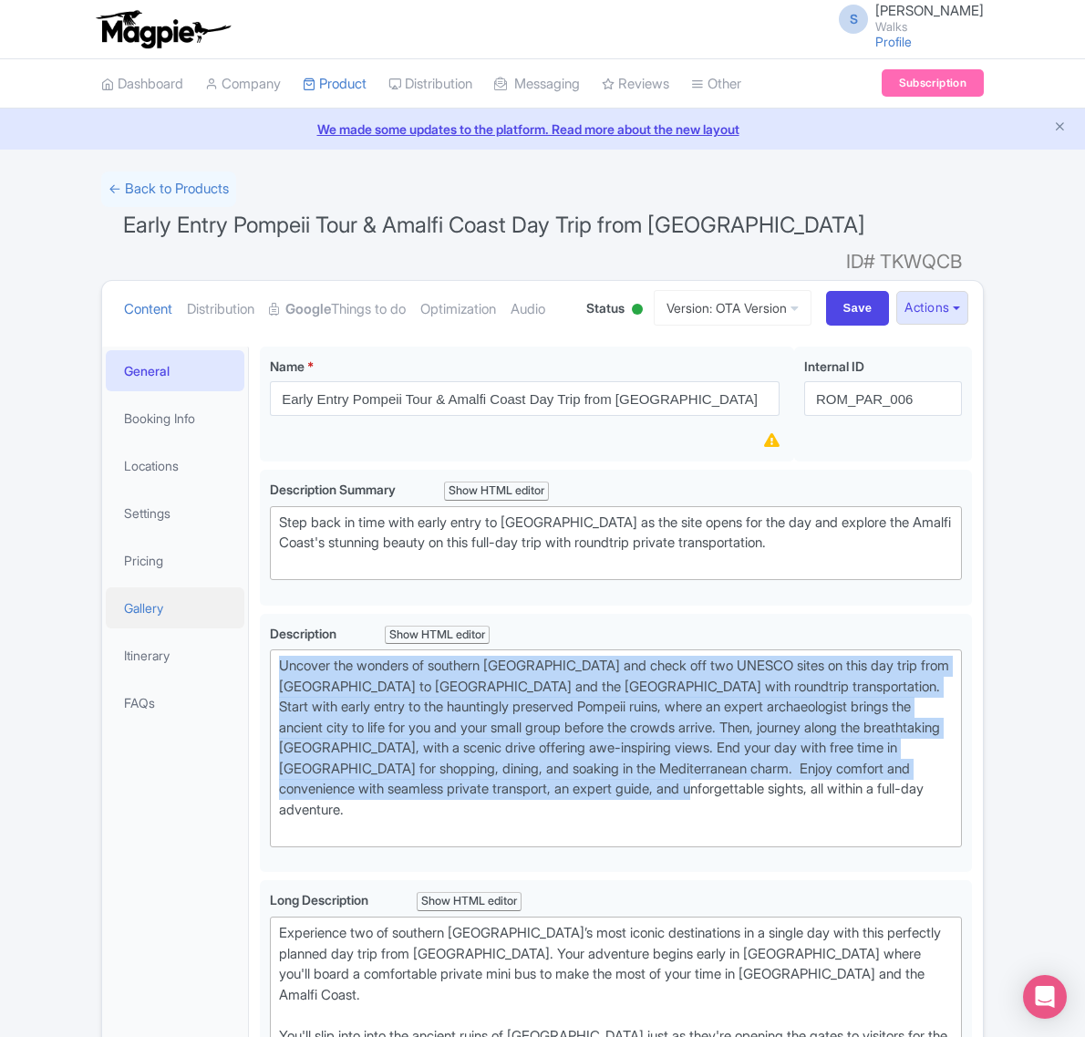
click at [144, 628] on link "Gallery" at bounding box center [175, 607] width 139 height 41
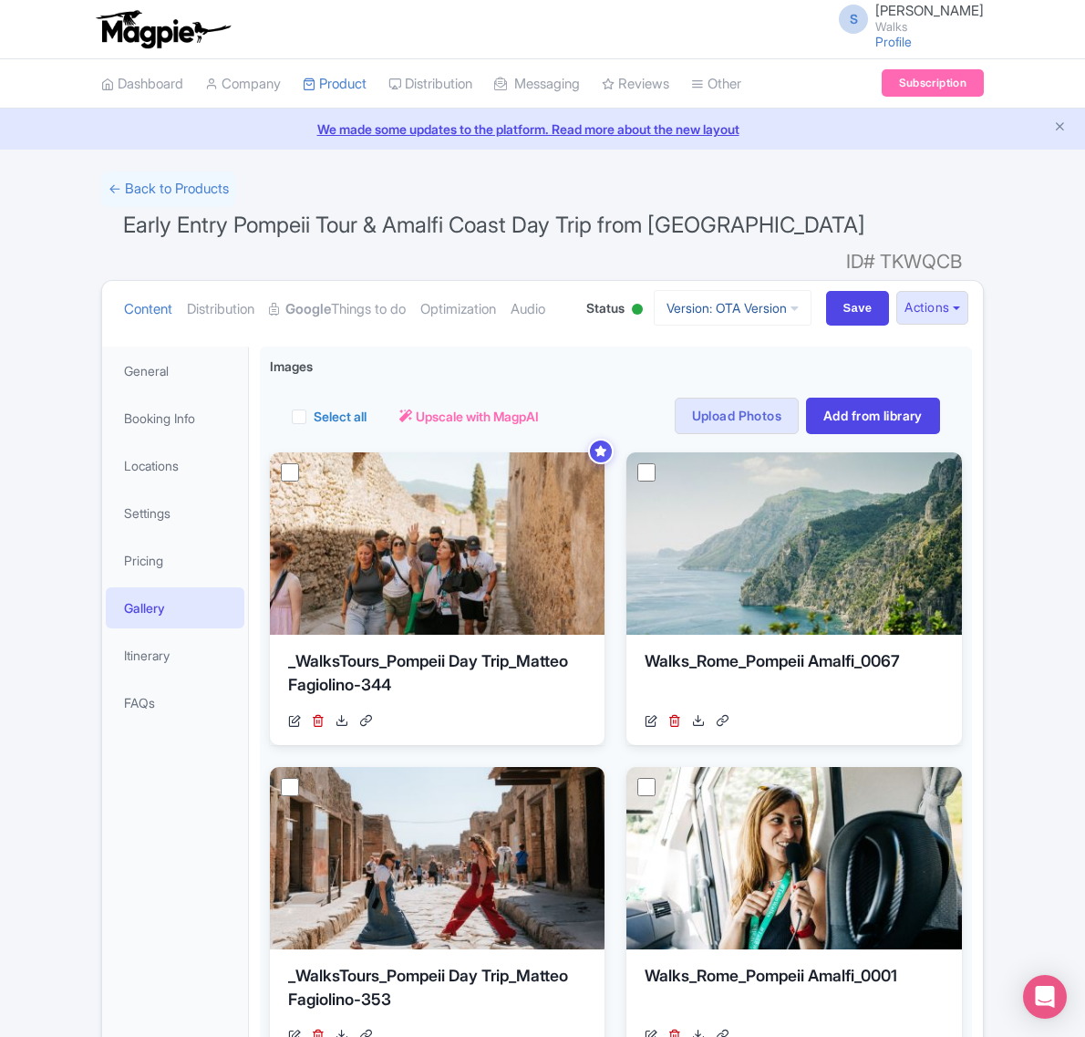
click at [752, 324] on link "Version: OTA Version" at bounding box center [733, 308] width 158 height 36
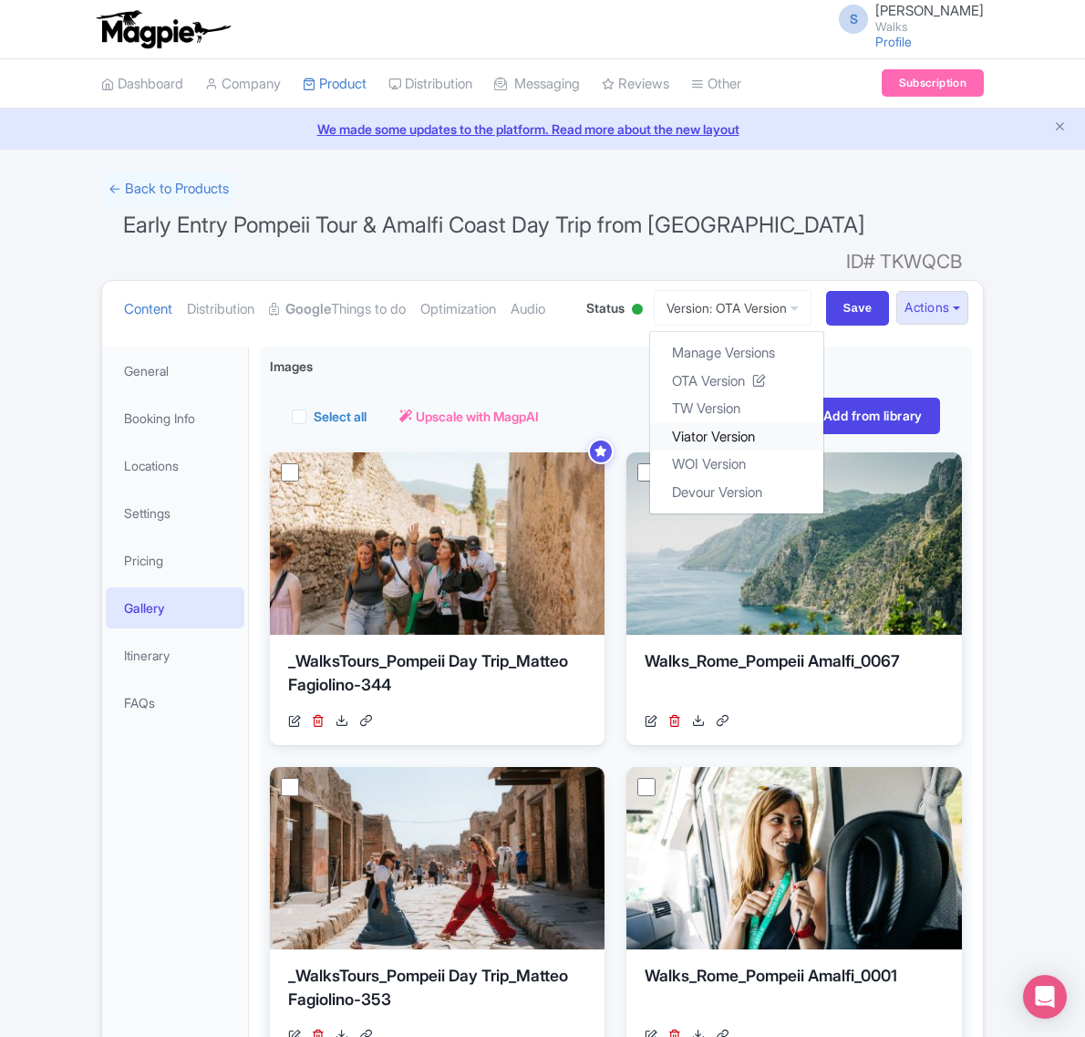
click at [698, 434] on link "Viator Version" at bounding box center [736, 436] width 173 height 28
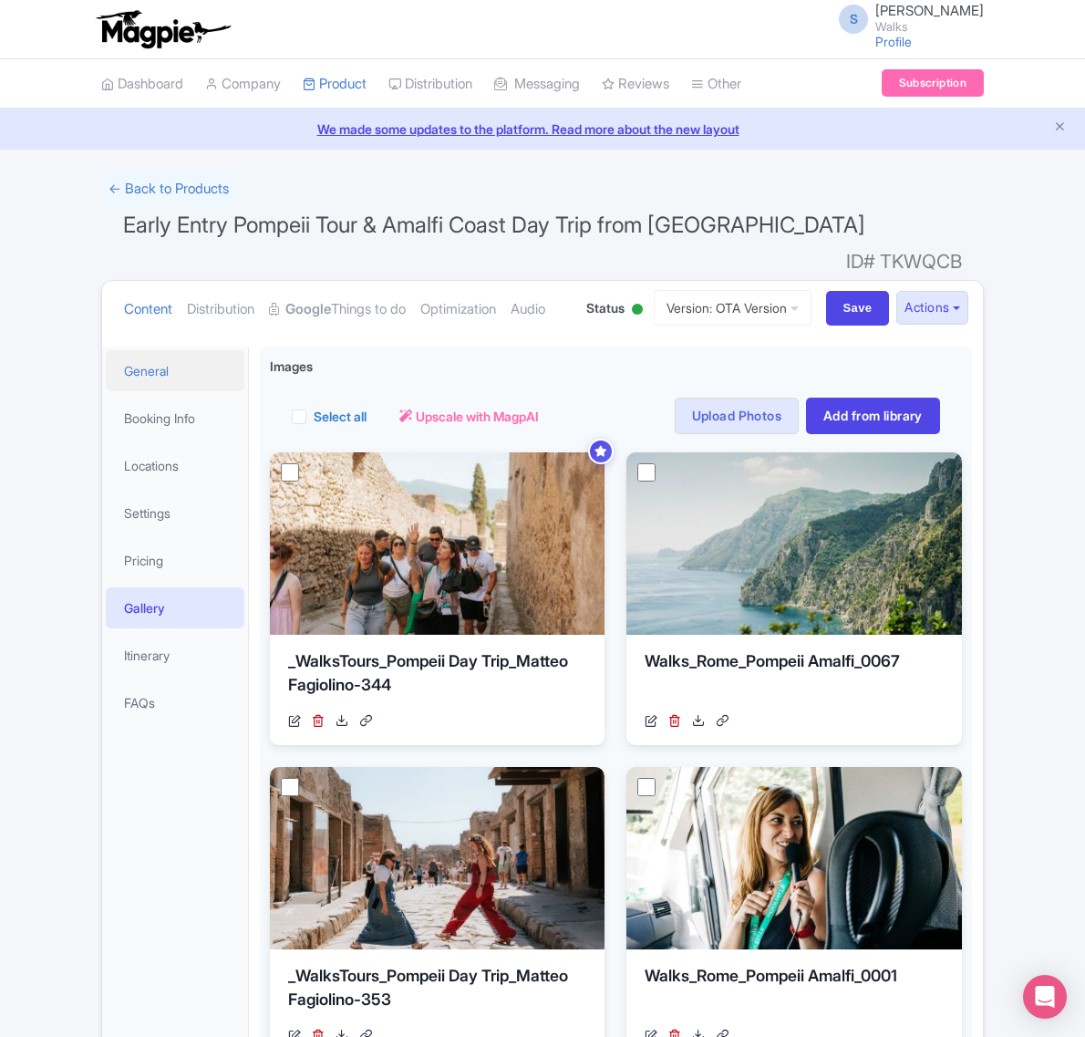
click at [156, 391] on link "General" at bounding box center [175, 370] width 139 height 41
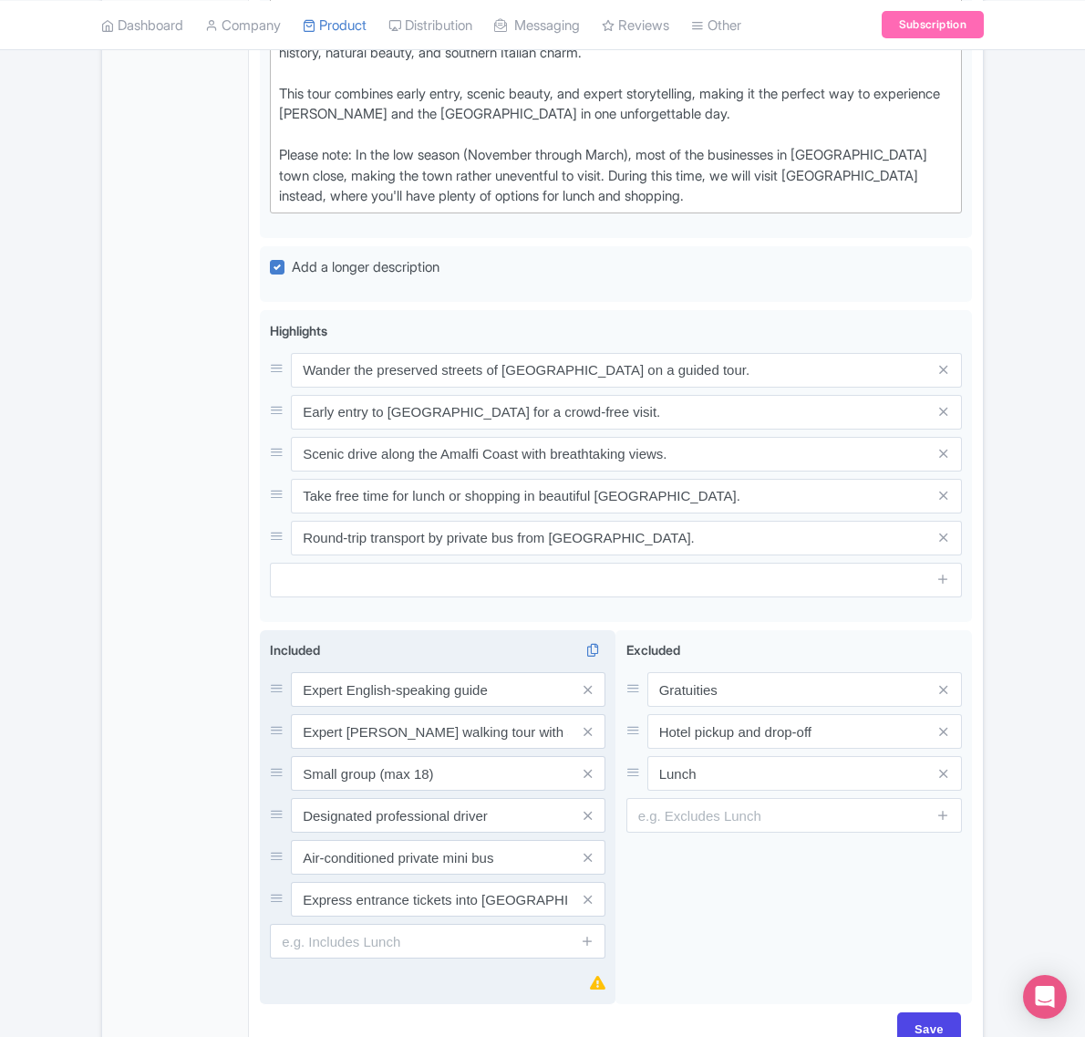
scroll to position [1543, 0]
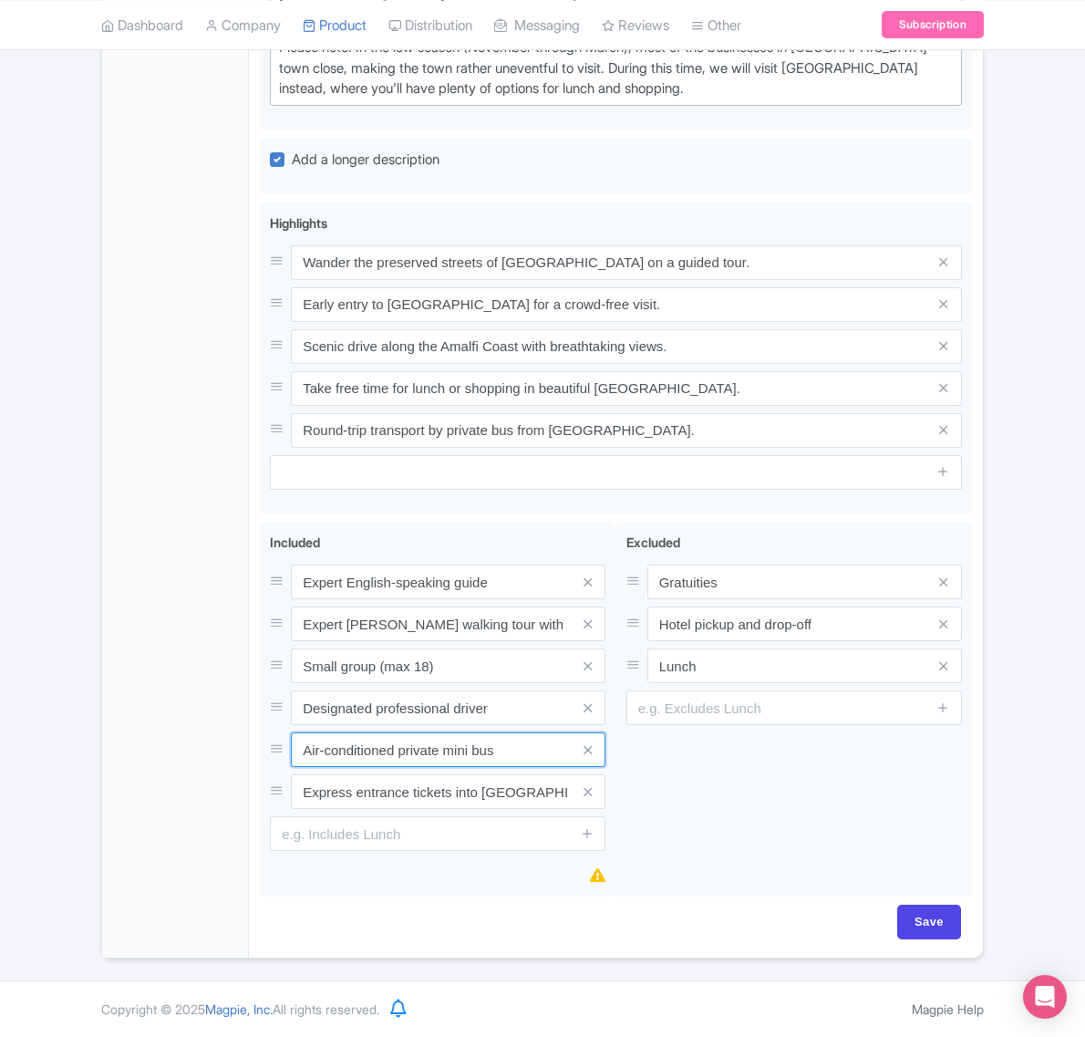
drag, startPoint x: 504, startPoint y: 753, endPoint x: 212, endPoint y: 757, distance: 292.7
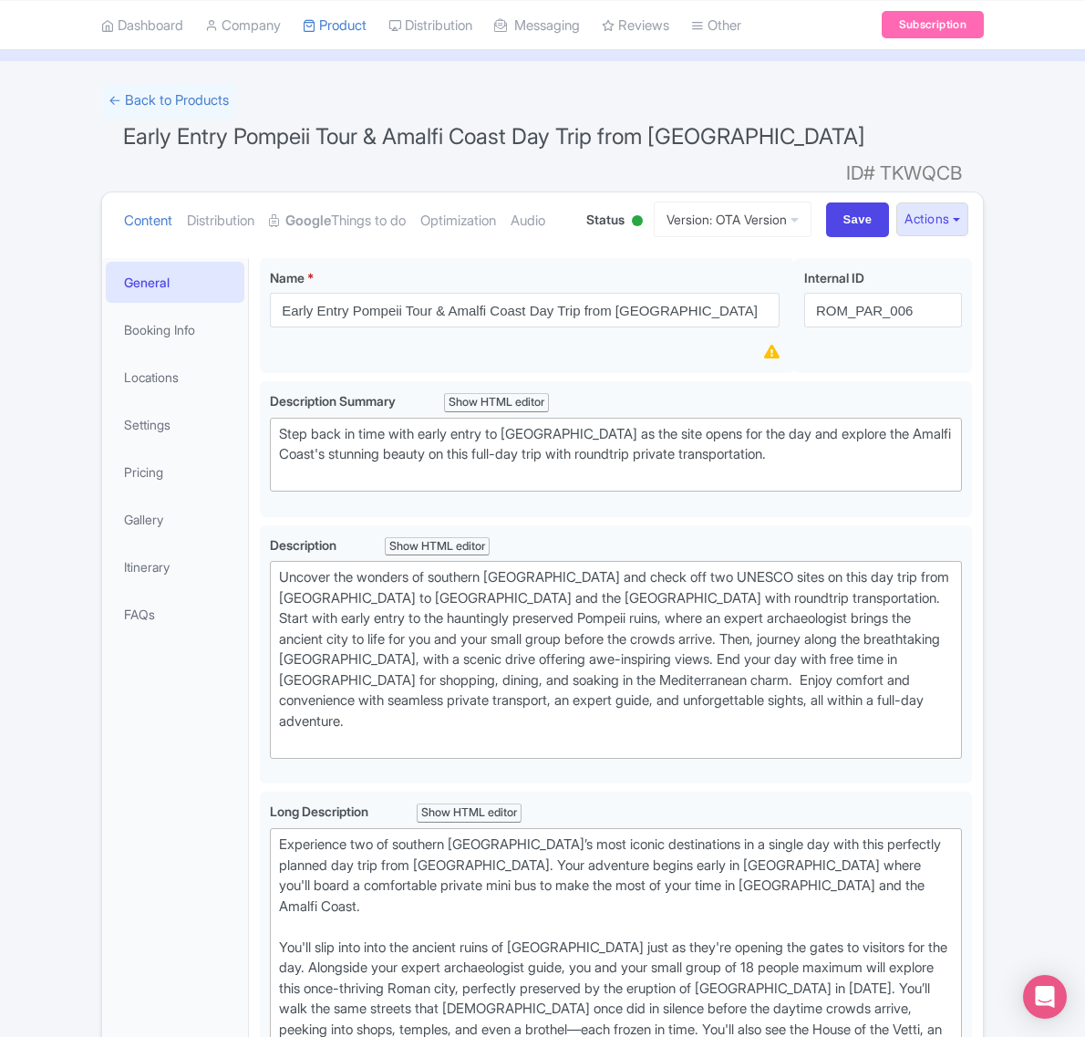
scroll to position [0, 0]
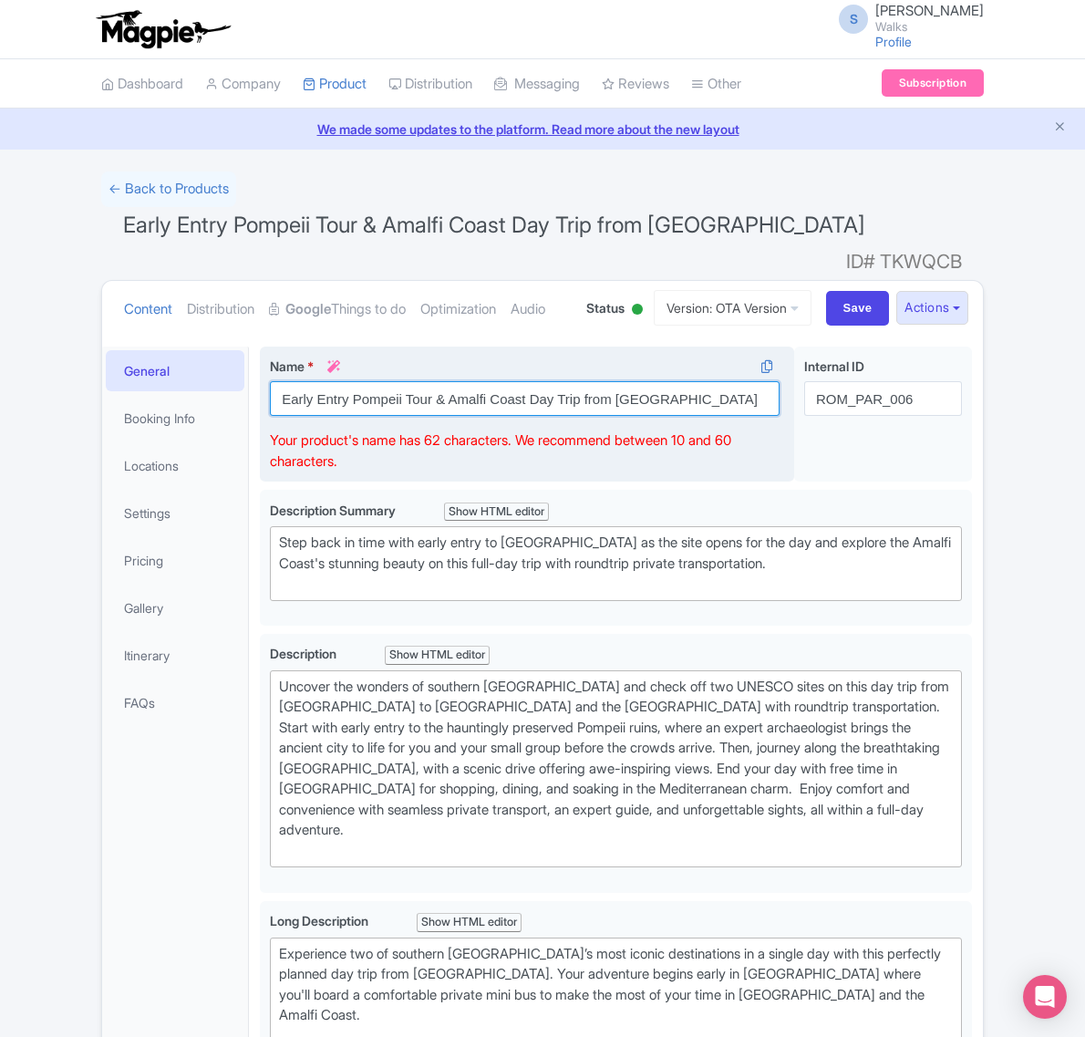
drag, startPoint x: 667, startPoint y: 443, endPoint x: 271, endPoint y: 392, distance: 399.9
click at [271, 392] on div "Name * i Early Entry Pompeii Tour & Amalfi Coast Day Trip from Rome Your produc…" at bounding box center [527, 415] width 534 height 136
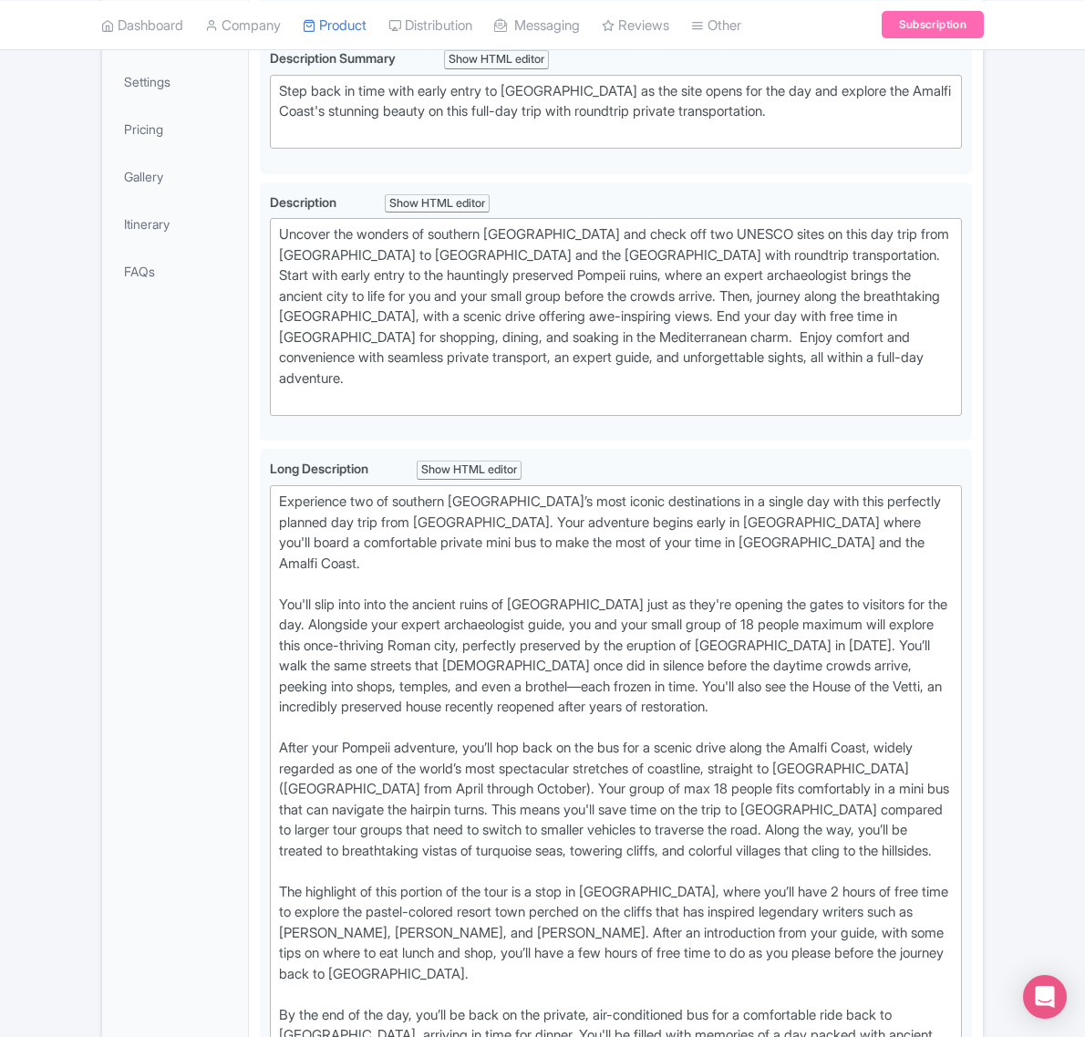
scroll to position [456, 0]
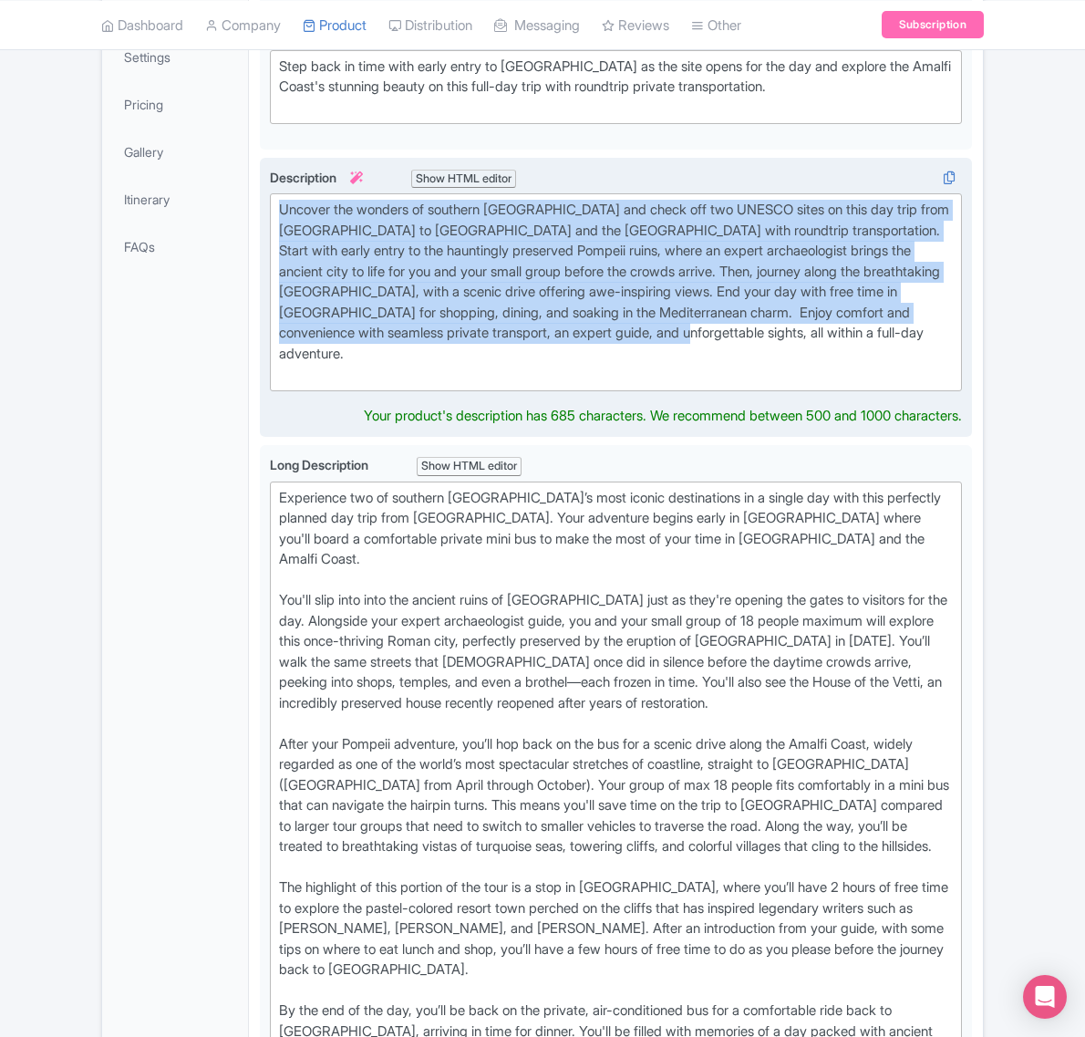
drag, startPoint x: 769, startPoint y: 363, endPoint x: 279, endPoint y: 252, distance: 502.1
click at [279, 252] on div "Uncover the wonders of southern [GEOGRAPHIC_DATA] and check off two UNESCO site…" at bounding box center [616, 292] width 674 height 185
type trix-editor "<div>Uncover the wonders of southern Italy and check off two UNESCO sites on th…"
copy div "Uncover the wonders of southern [GEOGRAPHIC_DATA] and check off two UNESCO site…"
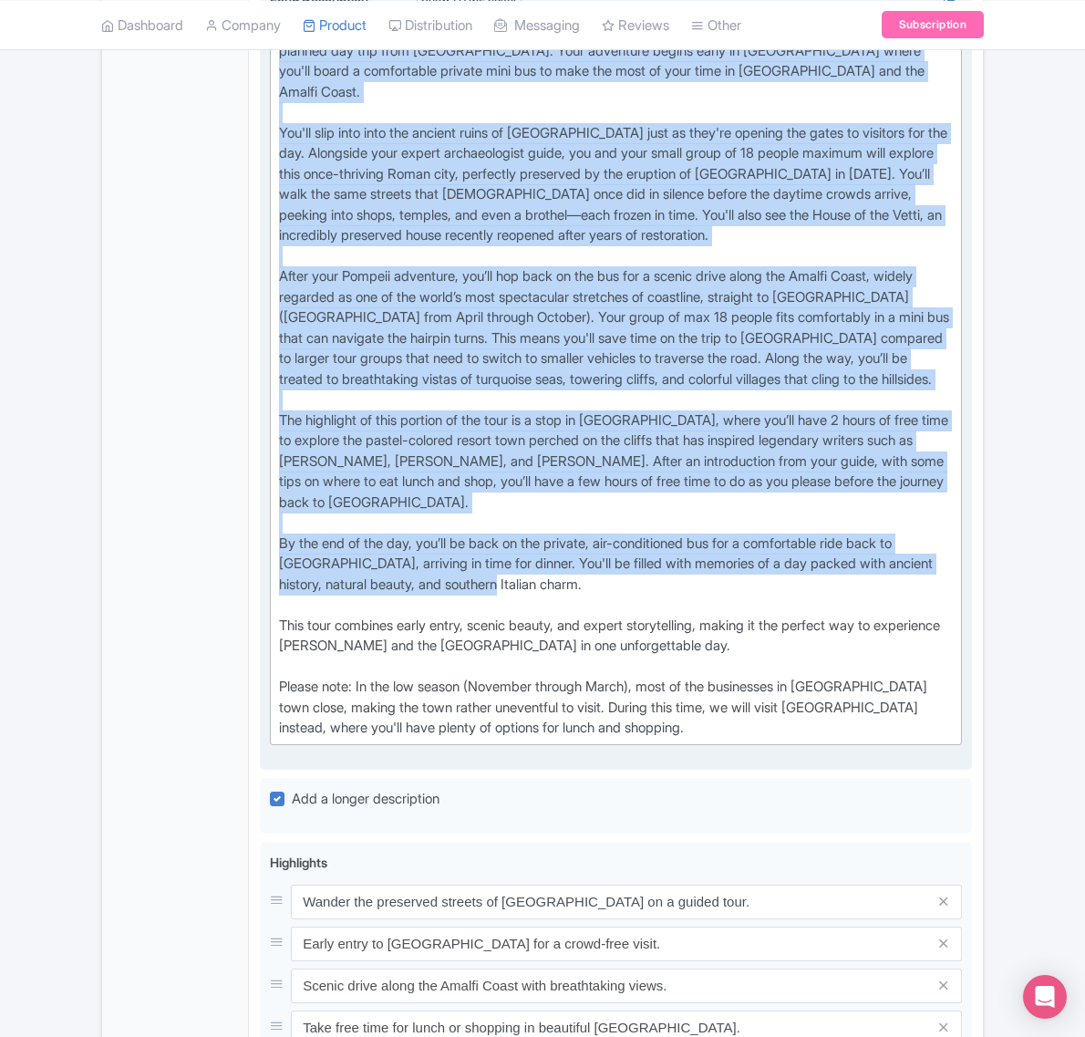
scroll to position [912, 0]
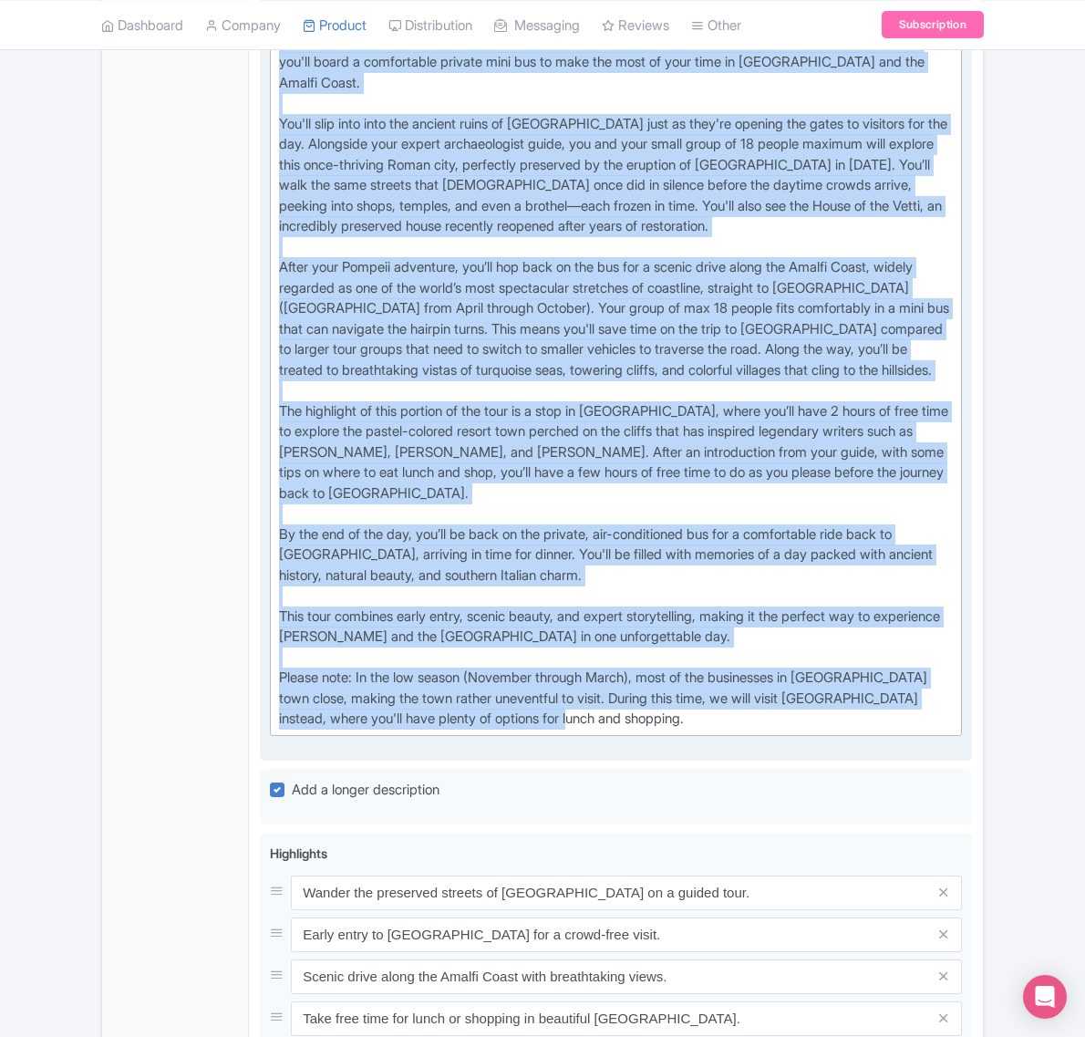
drag, startPoint x: 278, startPoint y: 489, endPoint x: 681, endPoint y: 720, distance: 464.8
click at [681, 720] on div "Long Description i Show HTML editor Bold Italic Strikethrough Link Heading Quot…" at bounding box center [616, 356] width 692 height 757
type trix-editor "<div>Experience two of southern Italy’s most iconic destinations in a single da…"
copy div "Experience two of southern Italy’s most iconic destinations in a single day wit…"
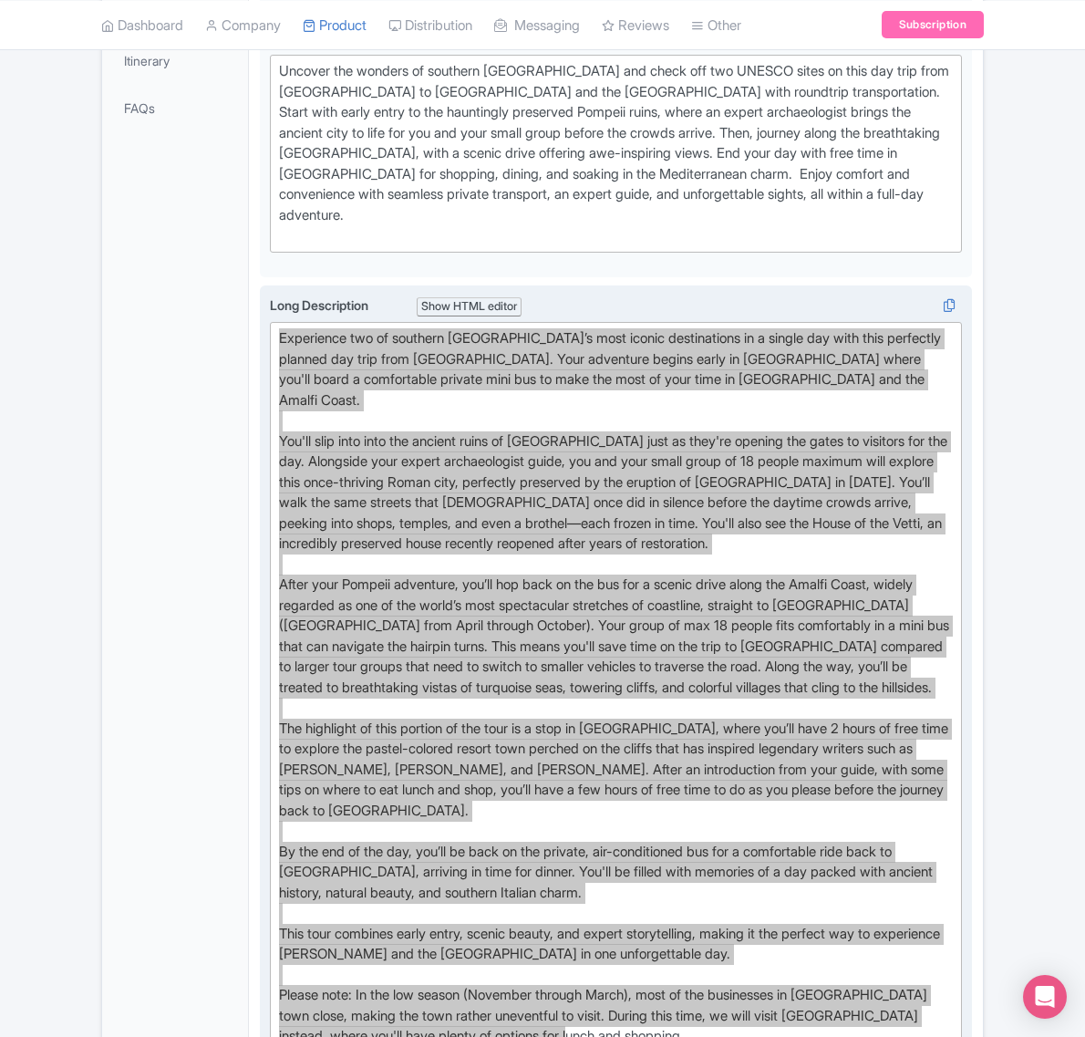
scroll to position [570, 0]
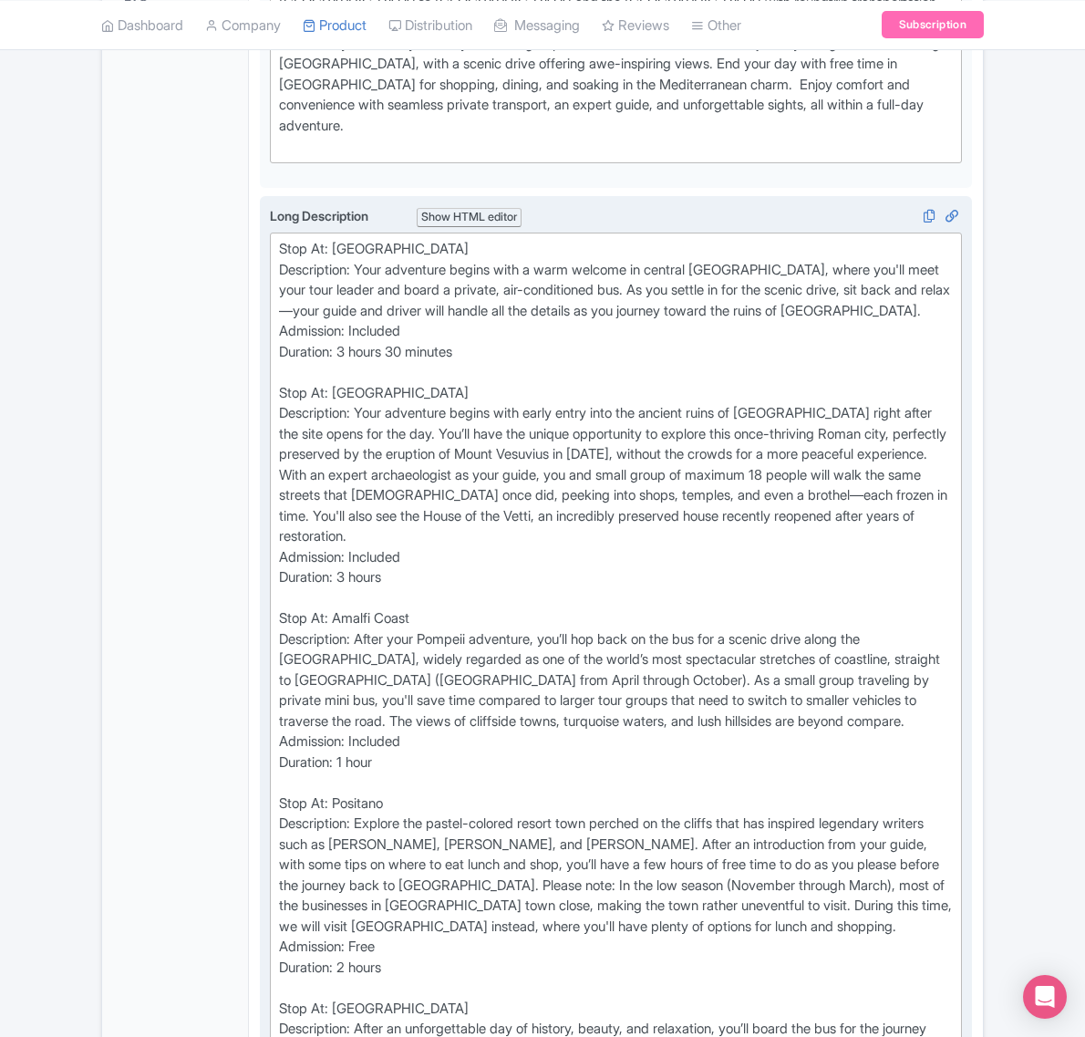
scroll to position [798, 0]
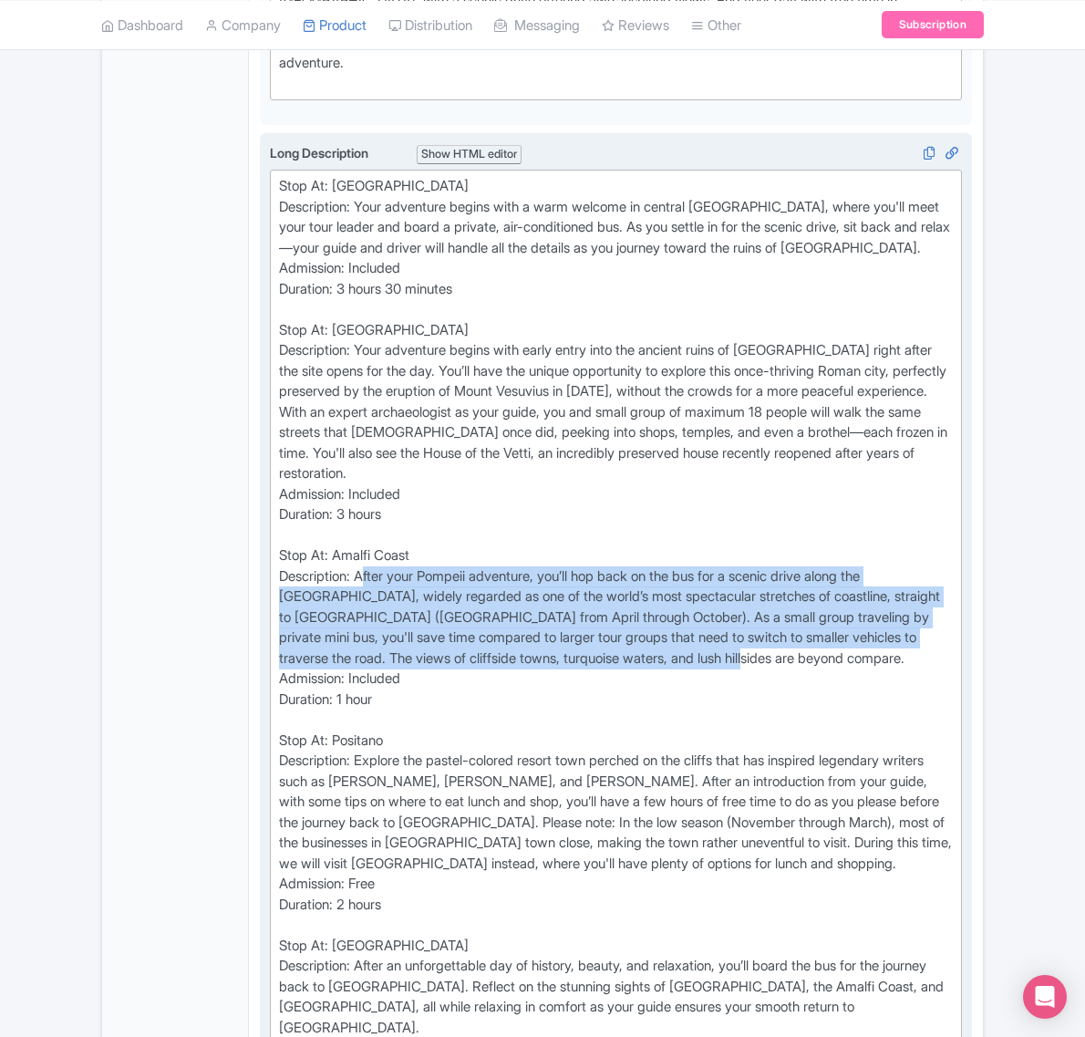
drag, startPoint x: 808, startPoint y: 679, endPoint x: 366, endPoint y: 595, distance: 450.1
click at [366, 595] on div "Stop At: [GEOGRAPHIC_DATA] Description: Your adventure begins with a warm welco…" at bounding box center [616, 627] width 674 height 903
copy div "After your Pompeii adventure, you’ll hop back on the bus for a scenic drive alo…"
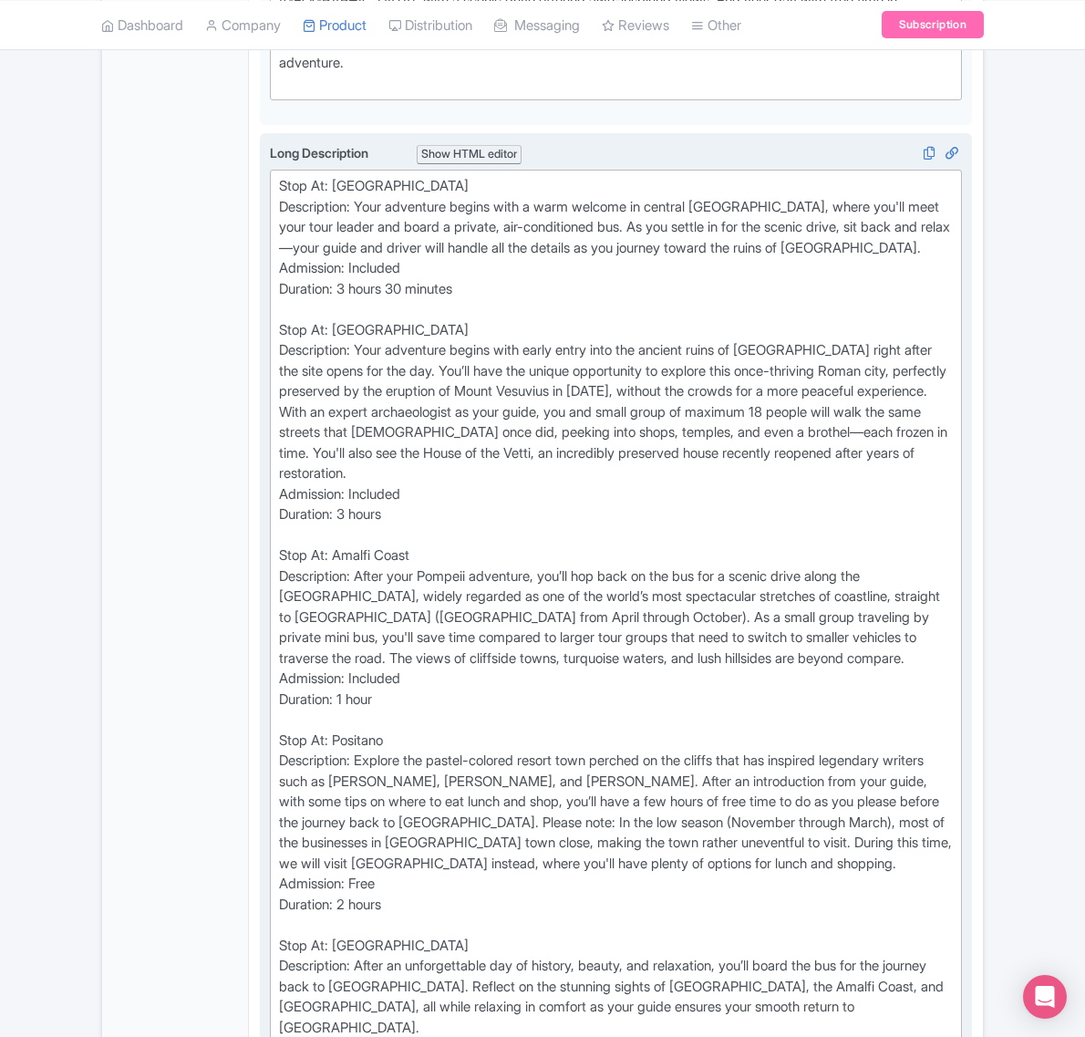
click at [374, 762] on div "Stop At: [GEOGRAPHIC_DATA] Description: Your adventure begins with a warm welco…" at bounding box center [616, 627] width 674 height 903
type trix-editor "<lor>Ipsu Do: Sita<co>&adip;Elitseddoei: Temp incididun utlabo etdo m aliq enim…"
copy div "Positano"
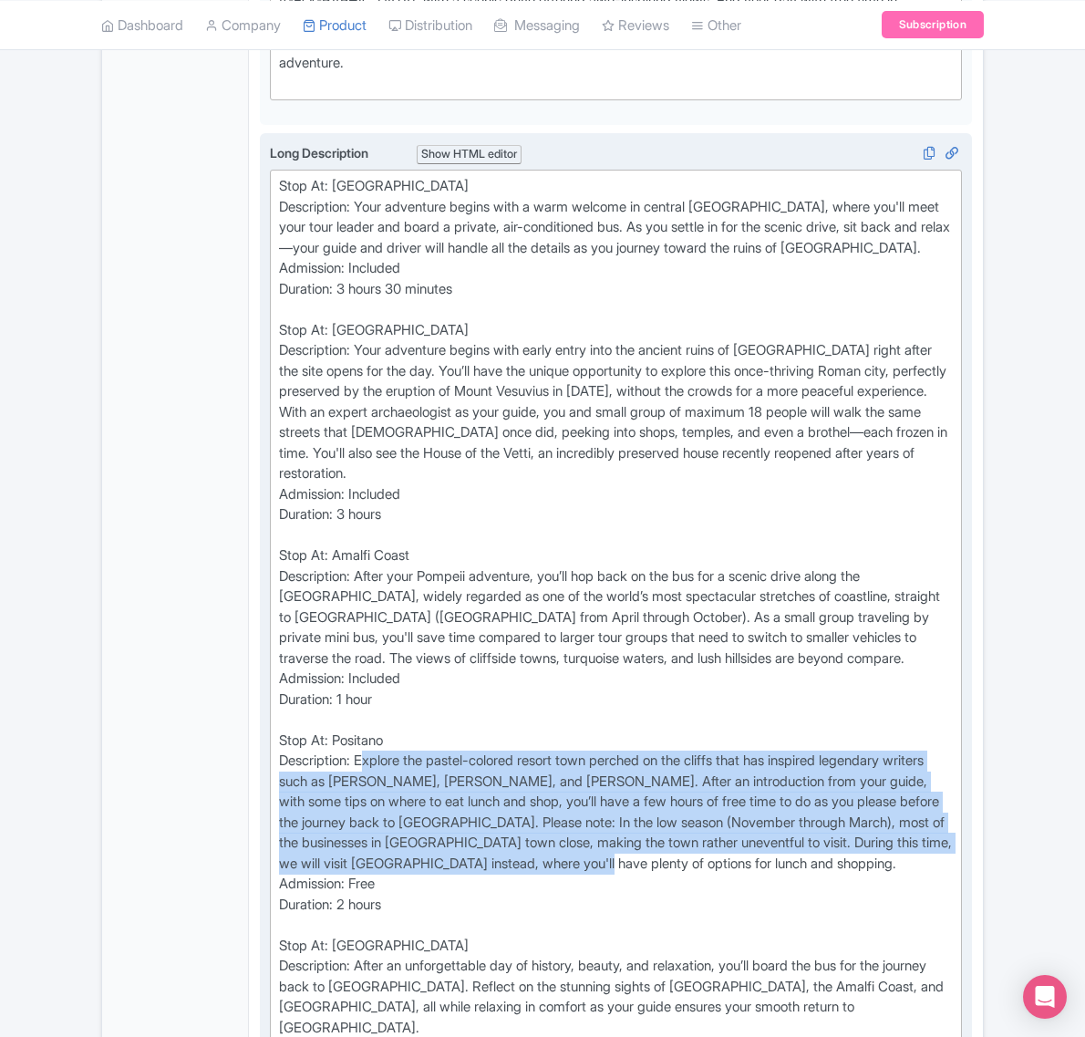
drag, startPoint x: 722, startPoint y: 885, endPoint x: 367, endPoint y: 778, distance: 371.5
click at [367, 778] on div "Stop At: [GEOGRAPHIC_DATA] Description: Your adventure begins with a warm welco…" at bounding box center [616, 627] width 674 height 903
copy div "Explore the pastel-colored resort town perched on the cliffs that has inspired …"
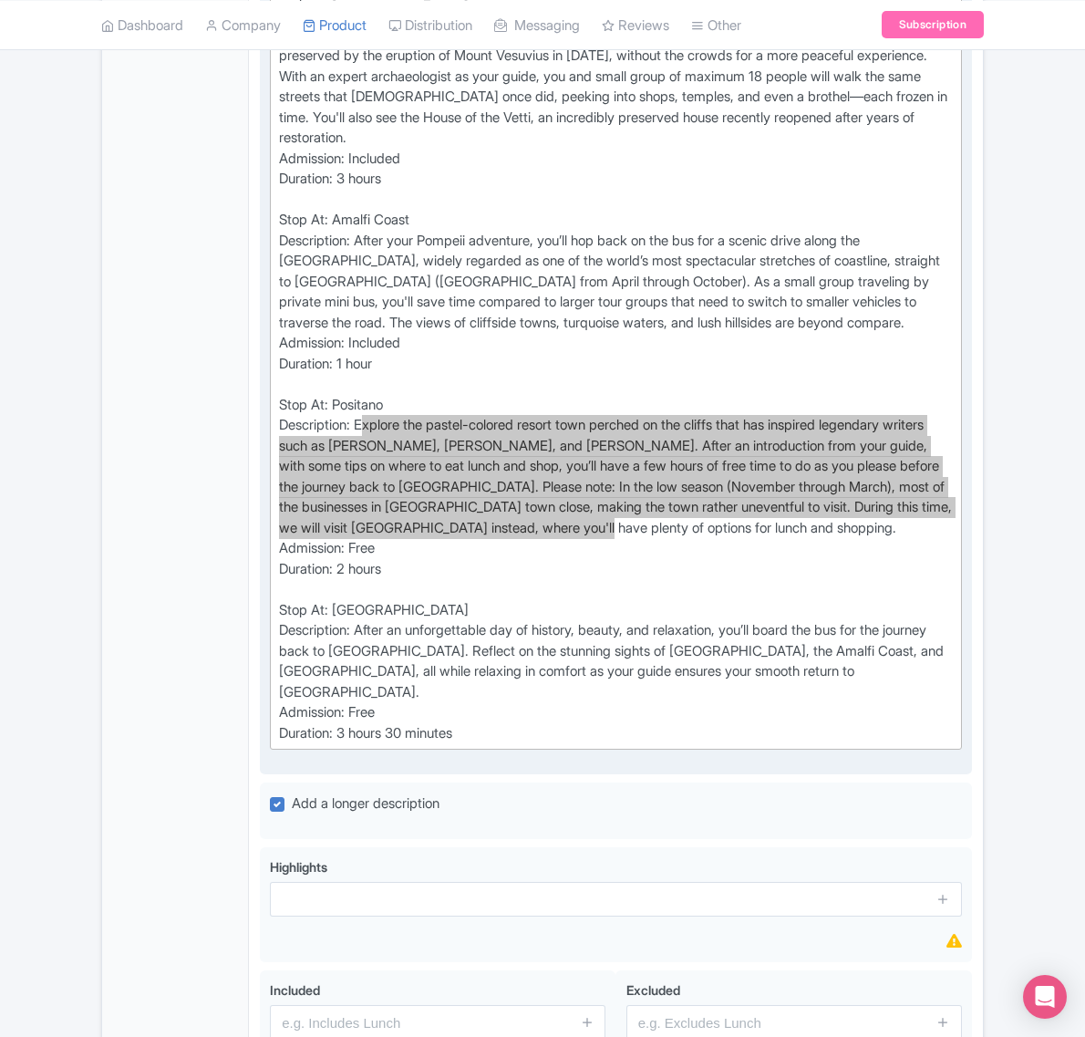
scroll to position [1140, 0]
